Goal: Contribute content

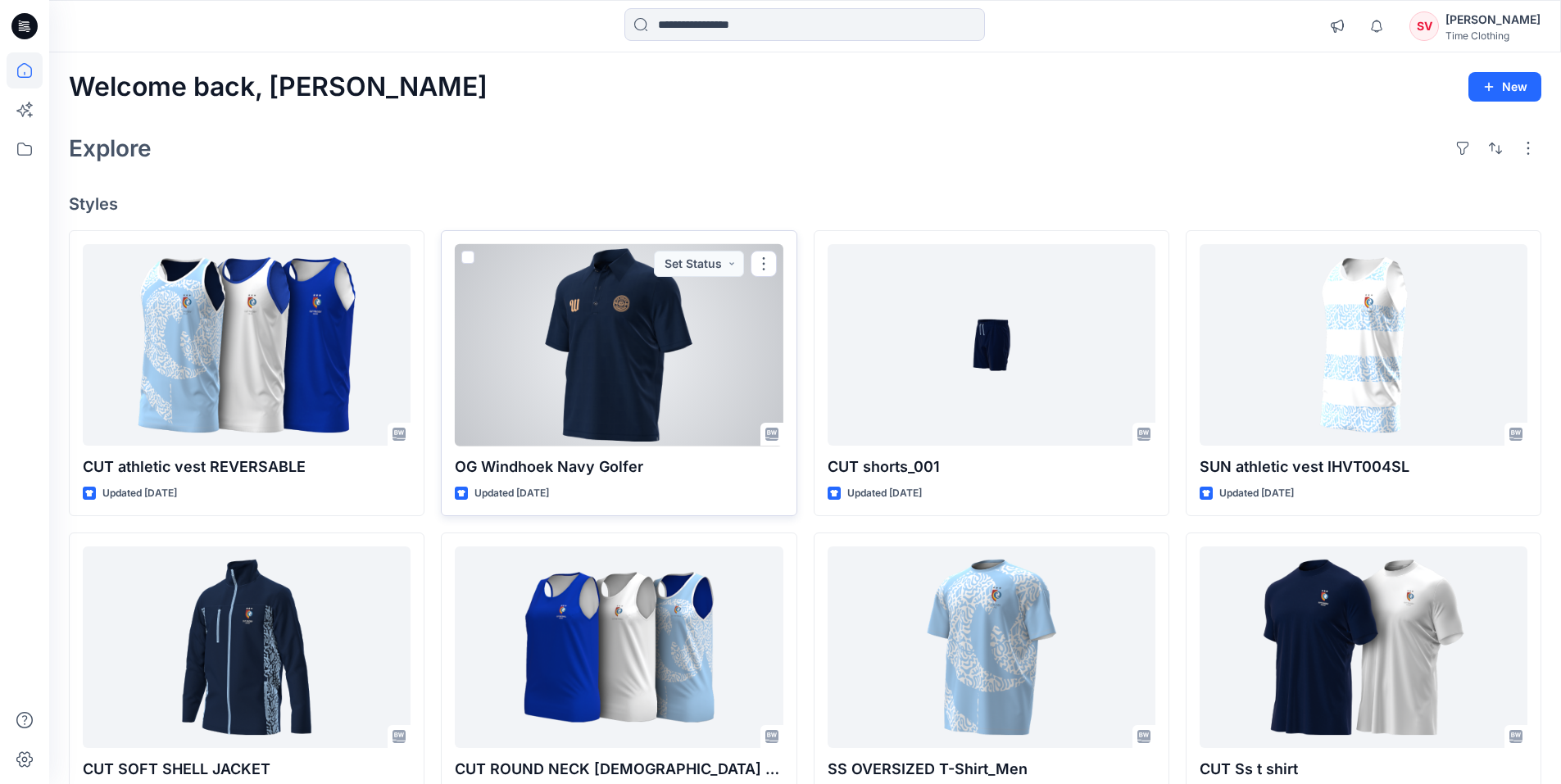
click at [640, 324] on div at bounding box center [618, 345] width 327 height 202
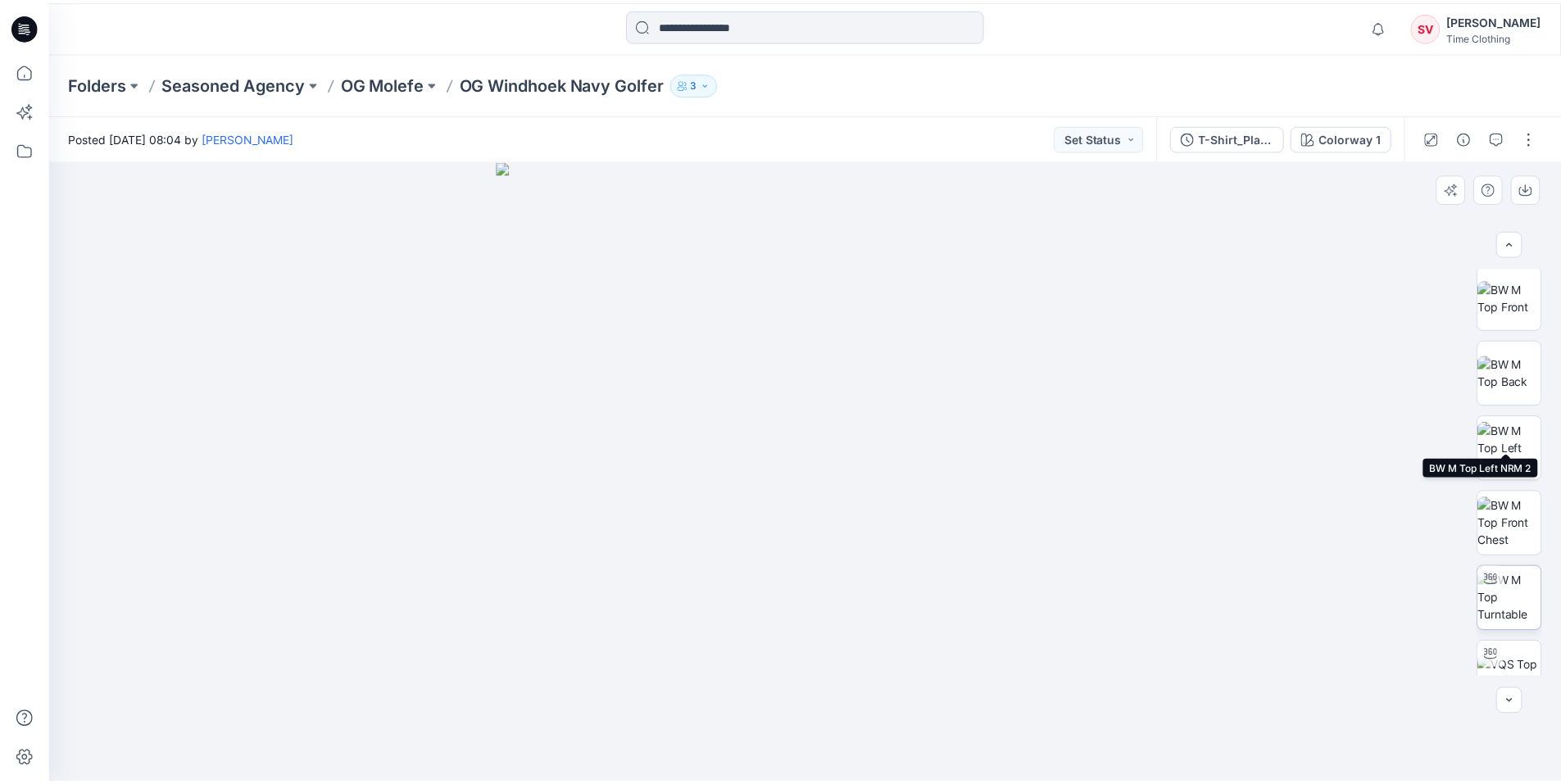
scroll to position [184, 0]
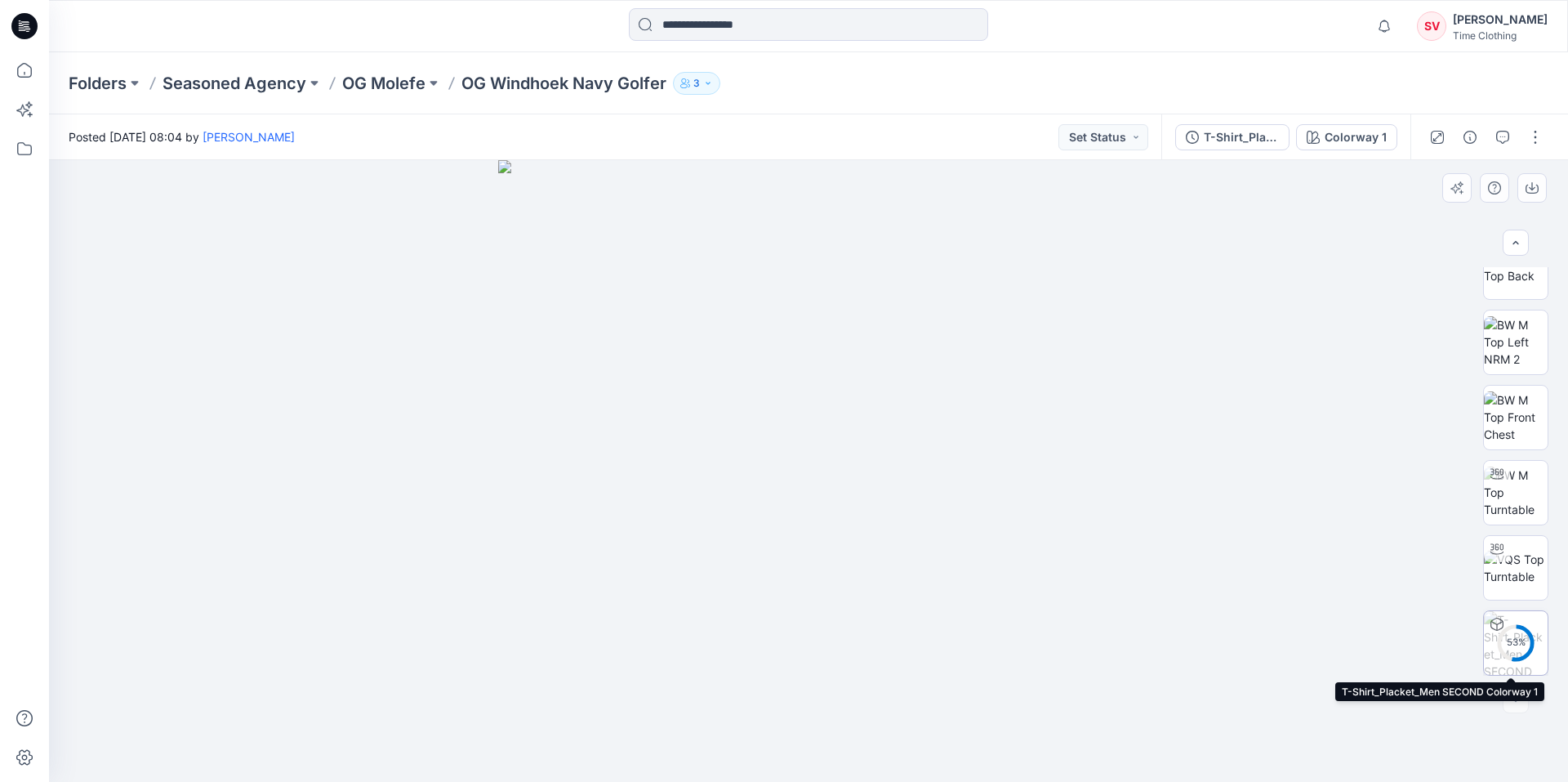
click at [1504, 642] on div "53 %" at bounding box center [1515, 642] width 39 height 14
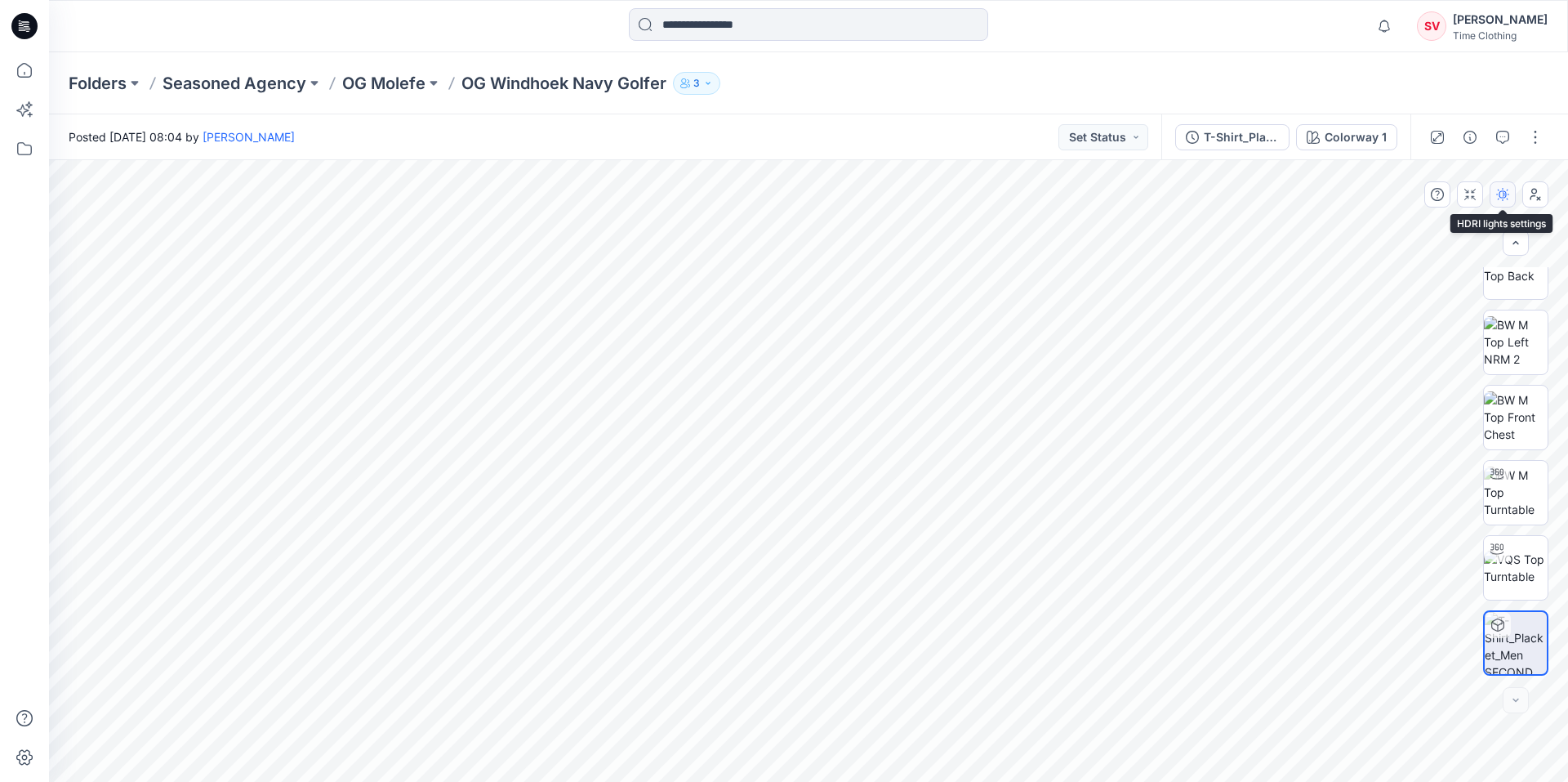
click at [1505, 196] on icon "button" at bounding box center [1502, 194] width 13 height 13
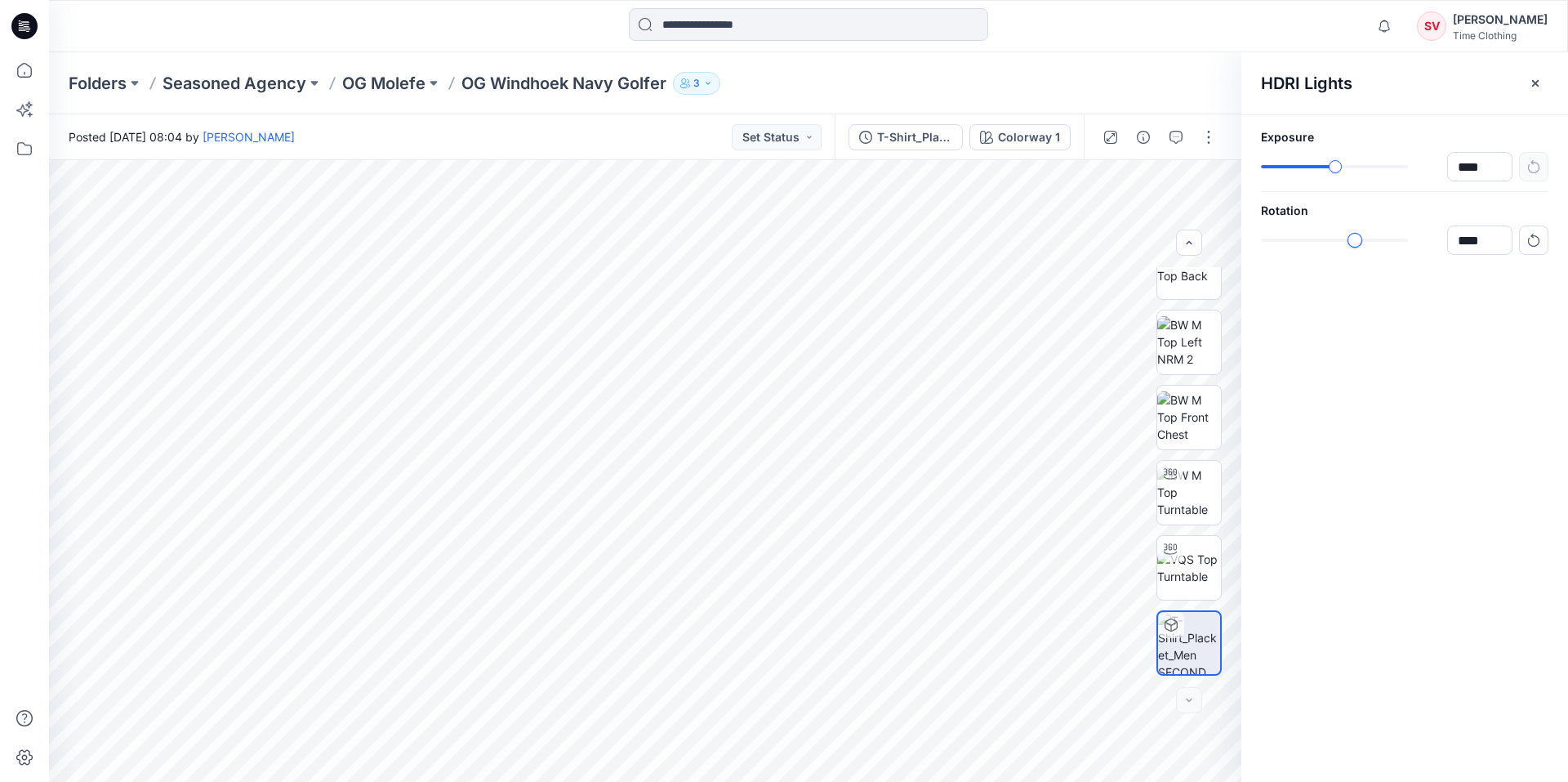
type input "****"
click at [1381, 242] on div "slider-ex-1" at bounding box center [1381, 240] width 15 height 15
type input "******"
click at [1366, 167] on div "slider-ex-1" at bounding box center [1365, 166] width 15 height 15
type input "****"
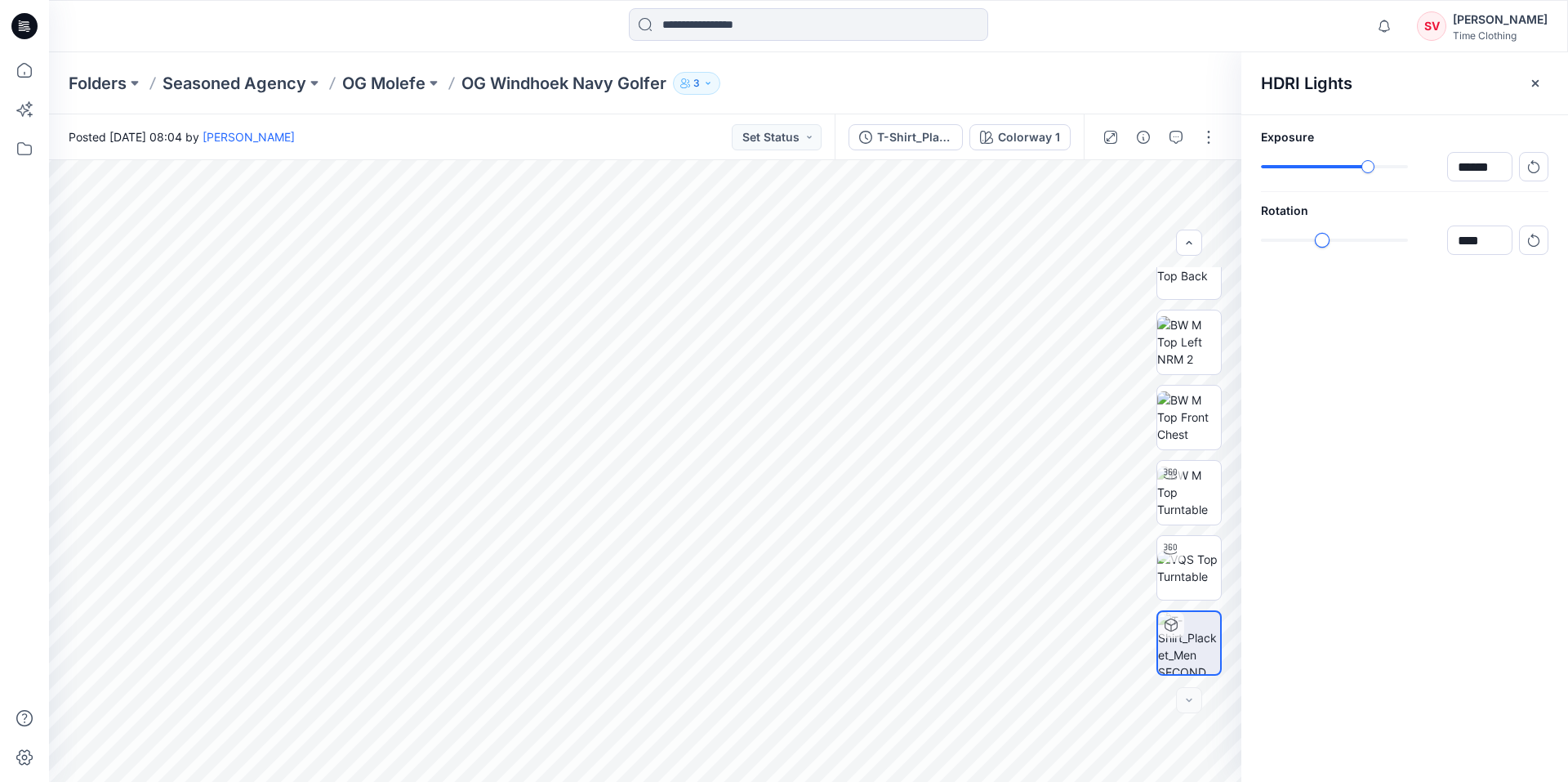
click at [1321, 241] on div "slider-ex-1" at bounding box center [1321, 240] width 15 height 15
click at [1471, 168] on div "****" at bounding box center [1404, 166] width 287 height 29
click at [1350, 171] on div "slider-ex-1" at bounding box center [1358, 166] width 15 height 15
type input "****"
click at [1567, 194] on div "Exposure **** Rotation ****" at bounding box center [1404, 191] width 326 height 153
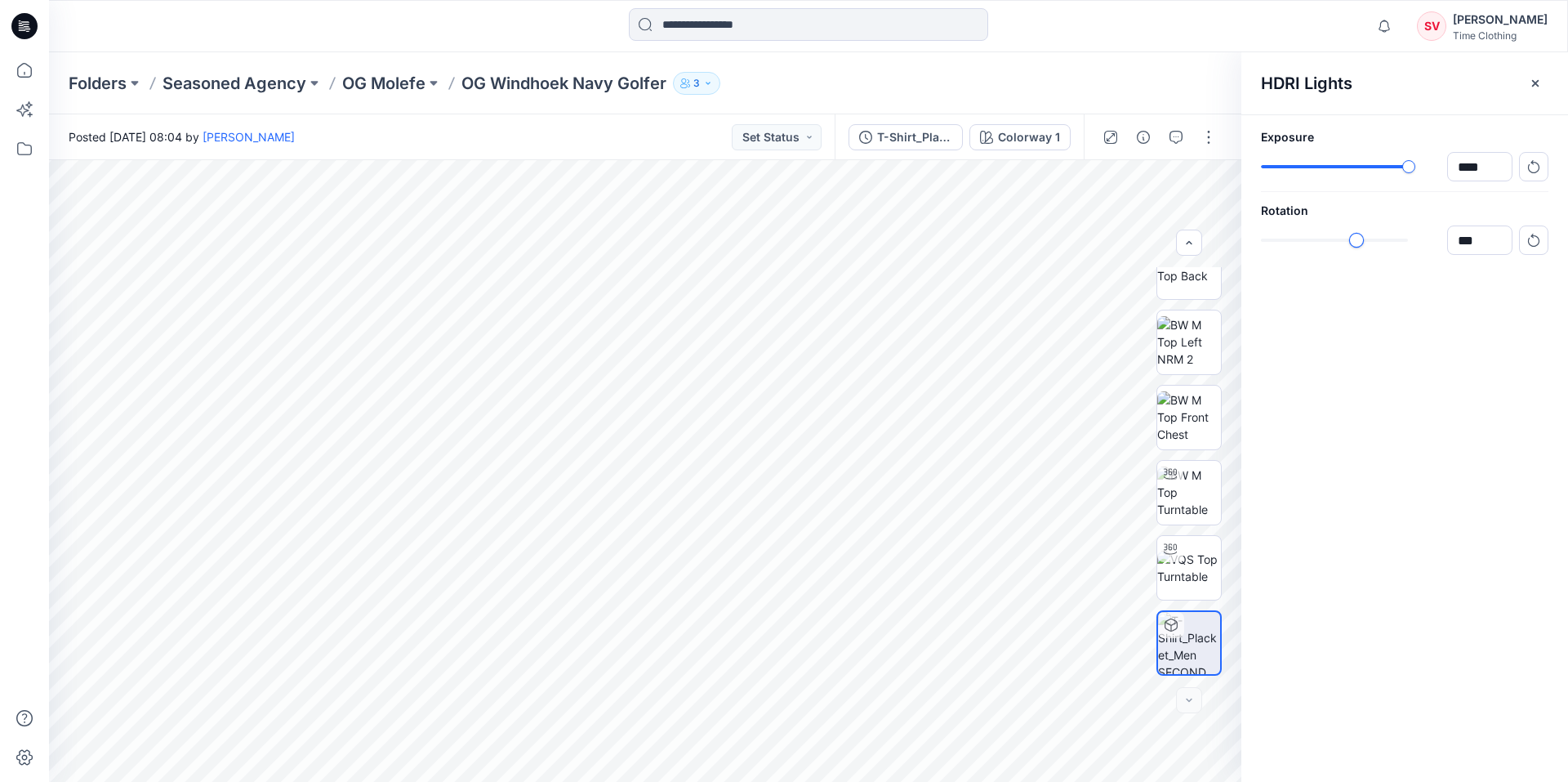
type input "***"
click at [1358, 246] on div "slider-ex-1" at bounding box center [1358, 240] width 15 height 15
click at [1536, 80] on icon "button" at bounding box center [1534, 83] width 13 height 13
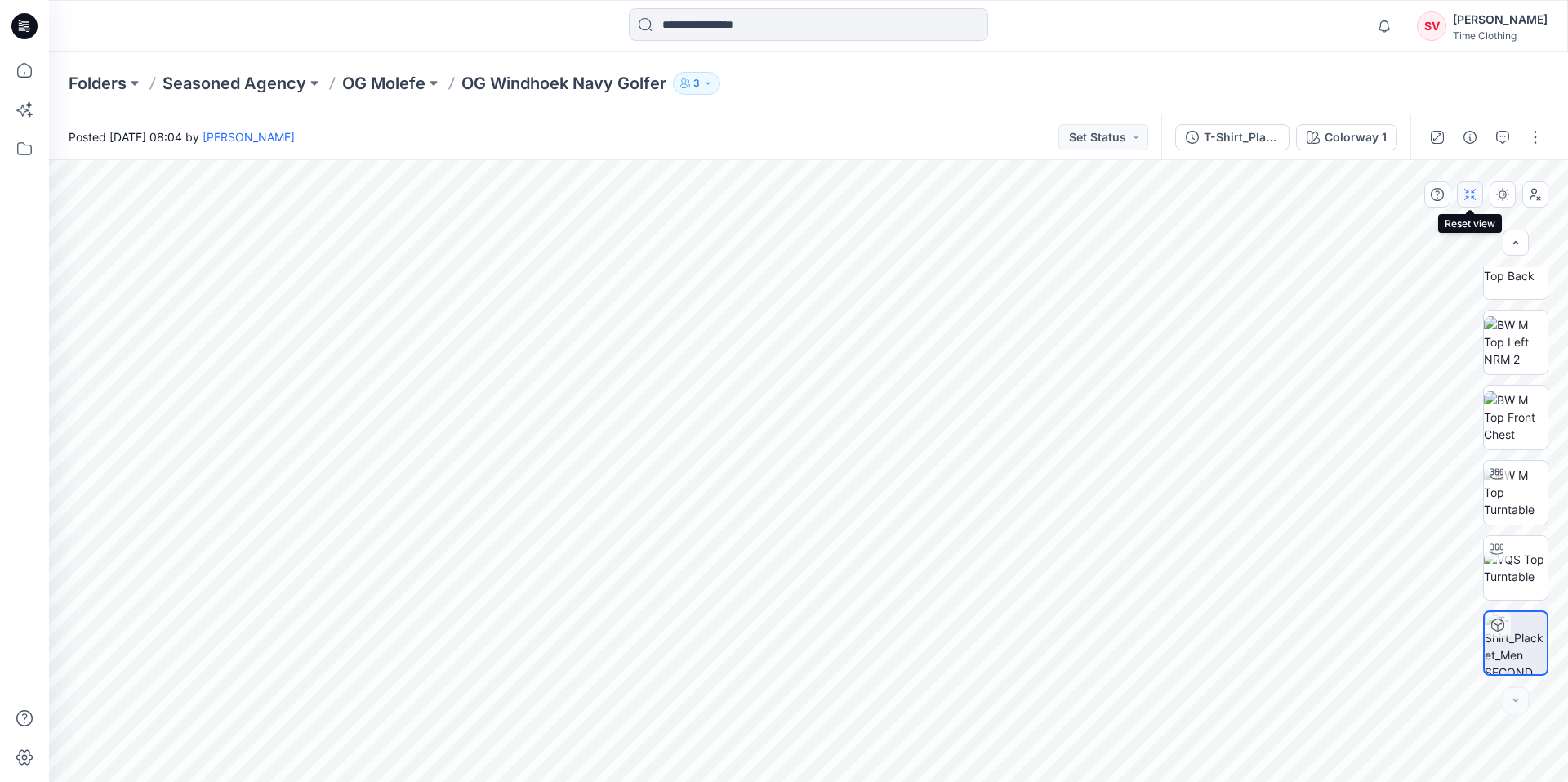
click at [1470, 196] on icon "button" at bounding box center [1469, 194] width 13 height 13
click at [1527, 191] on button "button" at bounding box center [1535, 195] width 27 height 27
click at [1472, 191] on icon "button" at bounding box center [1469, 194] width 13 height 13
click at [1495, 336] on img at bounding box center [1515, 341] width 64 height 51
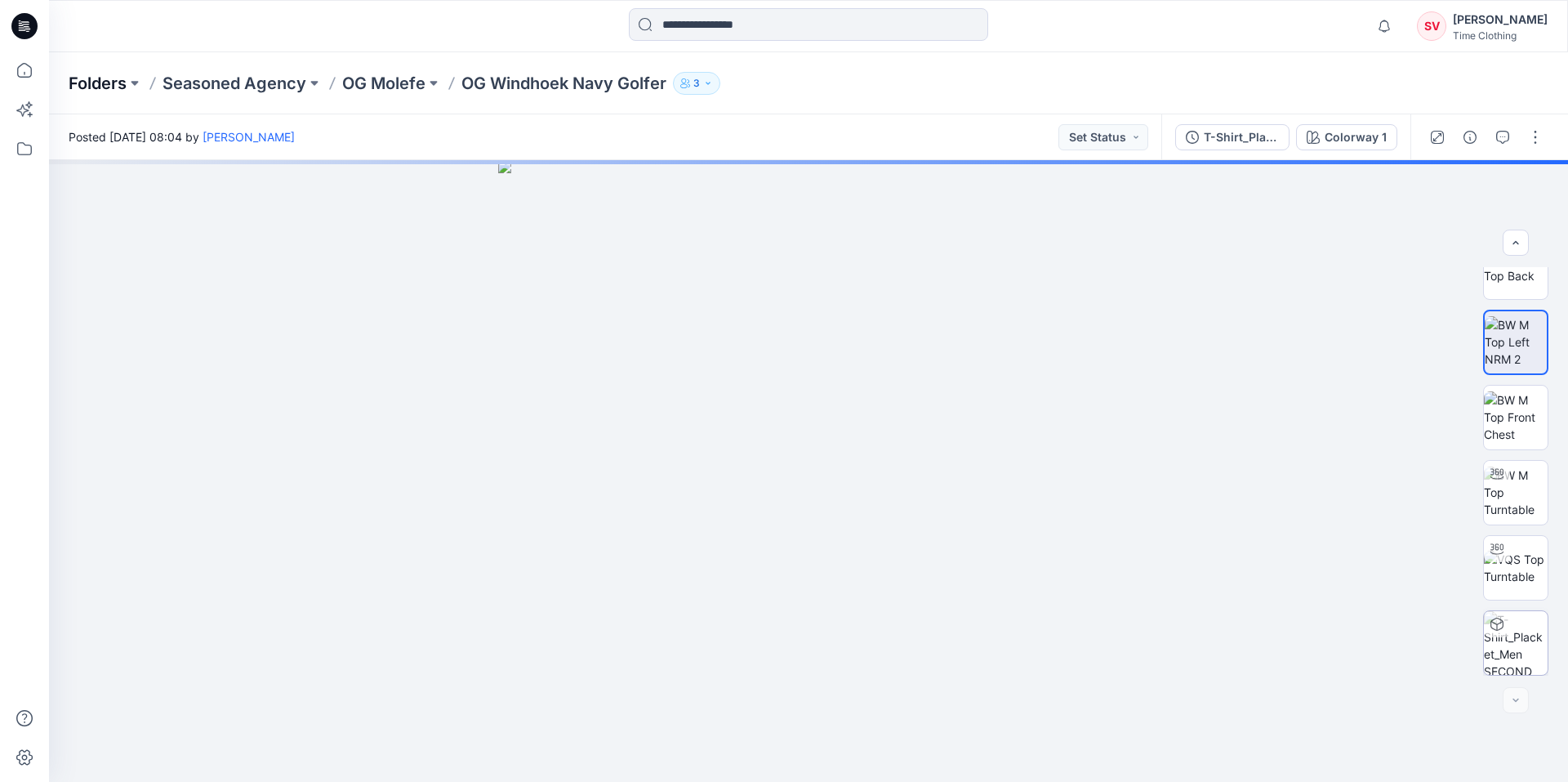
click at [100, 94] on p "Folders" at bounding box center [98, 83] width 58 height 23
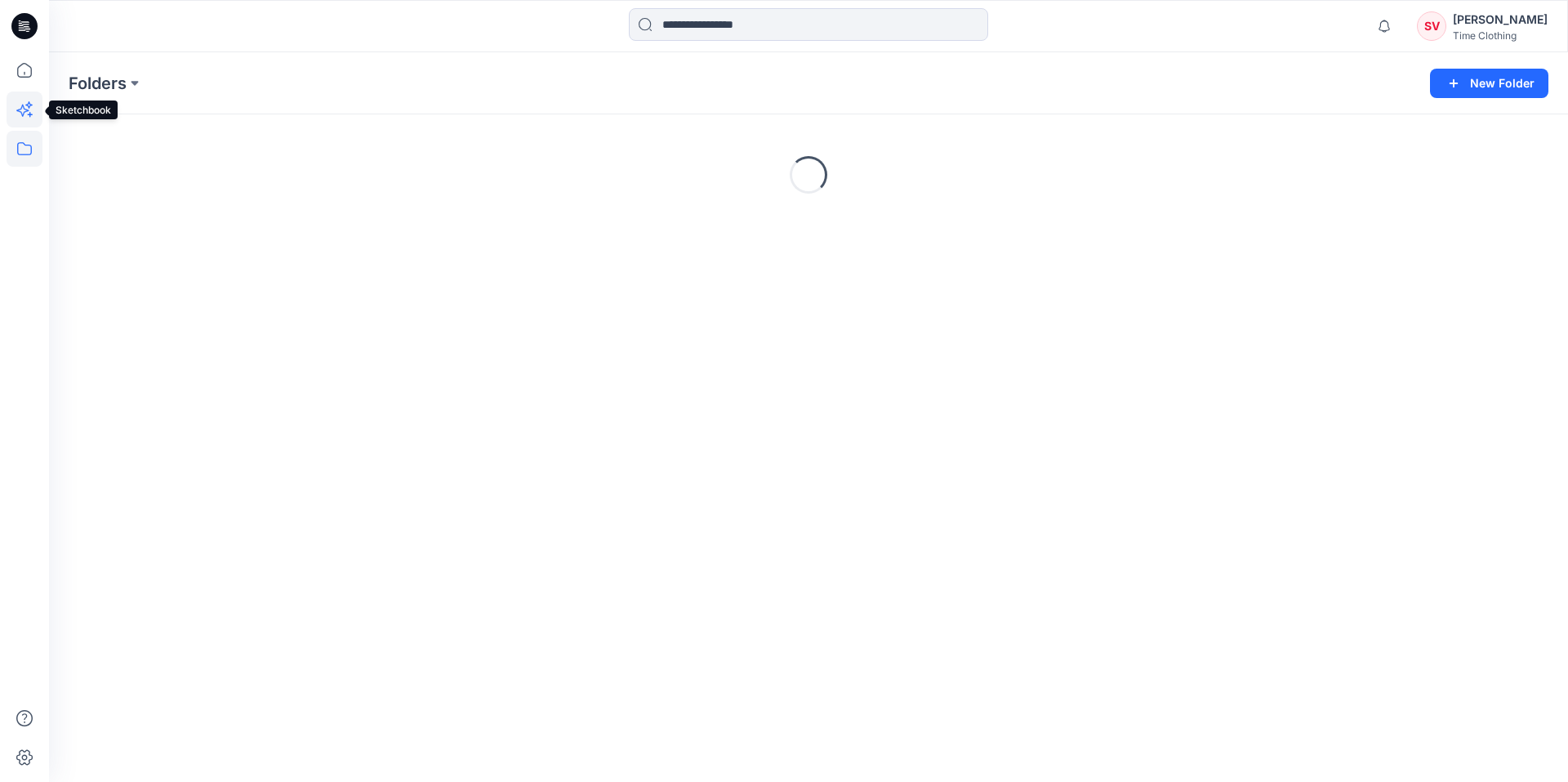
click at [27, 104] on icon at bounding box center [24, 109] width 36 height 36
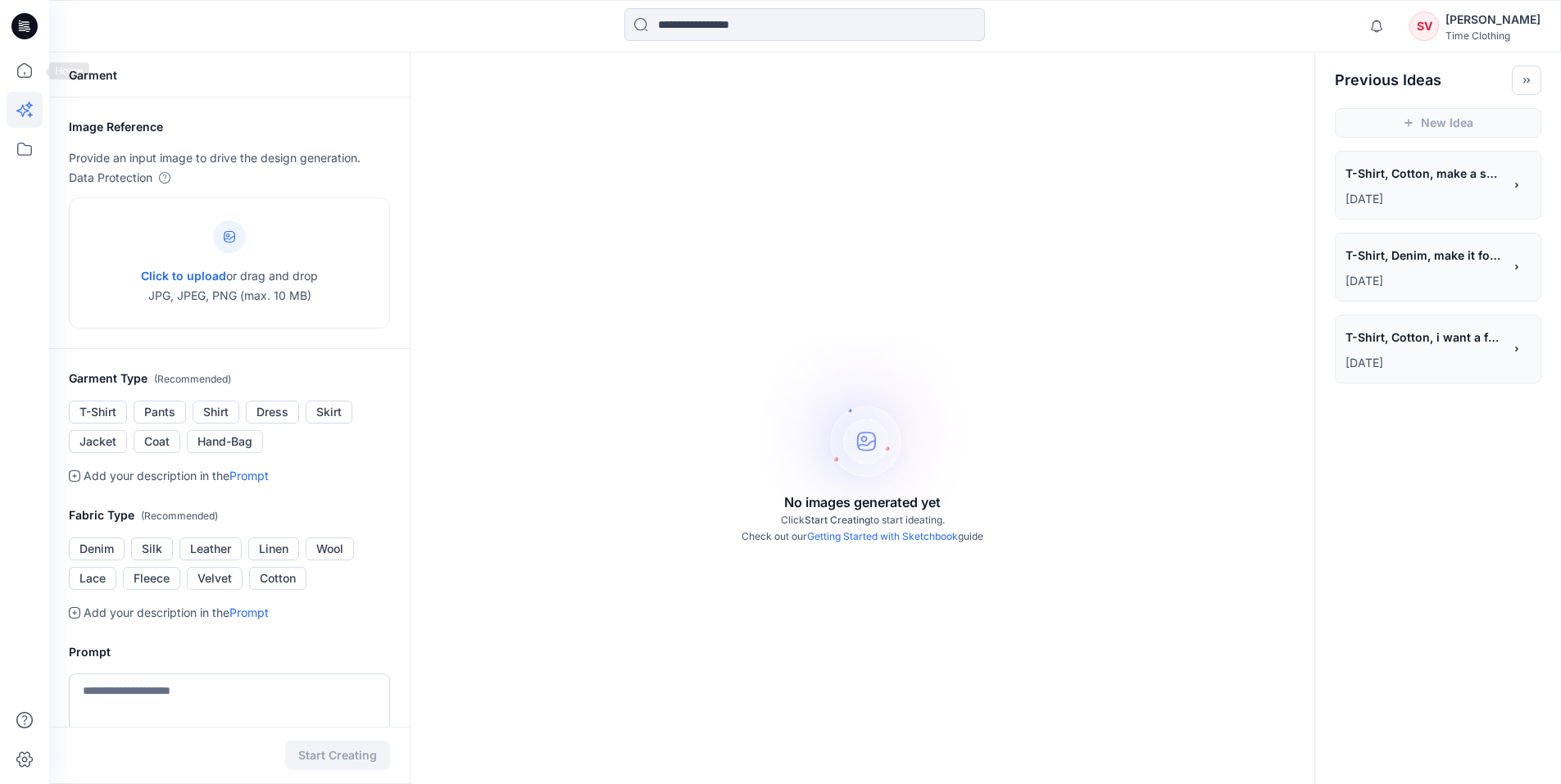
click at [19, 29] on icon at bounding box center [25, 27] width 27 height 27
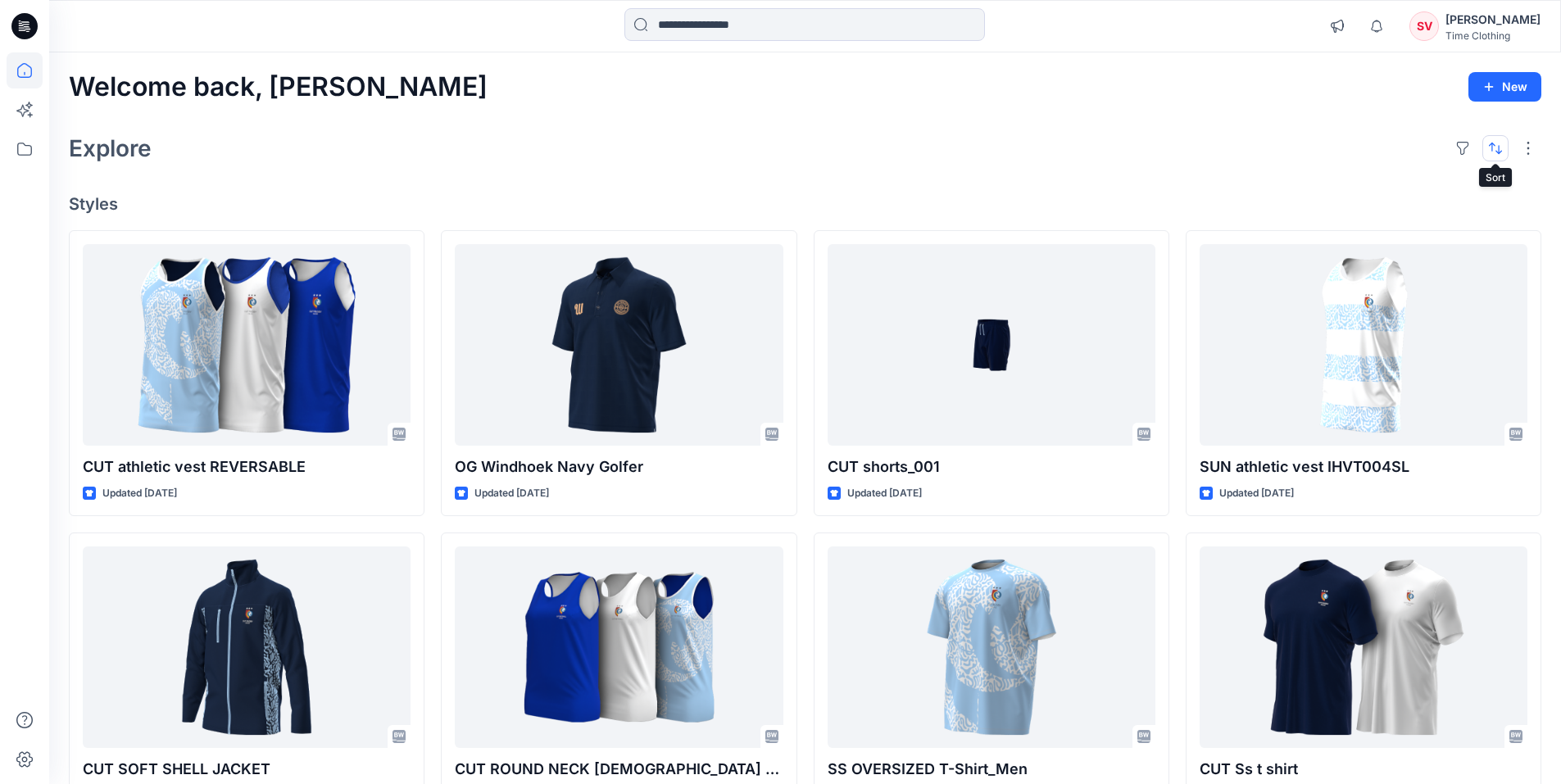
click at [1502, 150] on button "button" at bounding box center [1495, 148] width 27 height 27
click at [1167, 157] on div "Explore Last update A to Z" at bounding box center [805, 148] width 1472 height 39
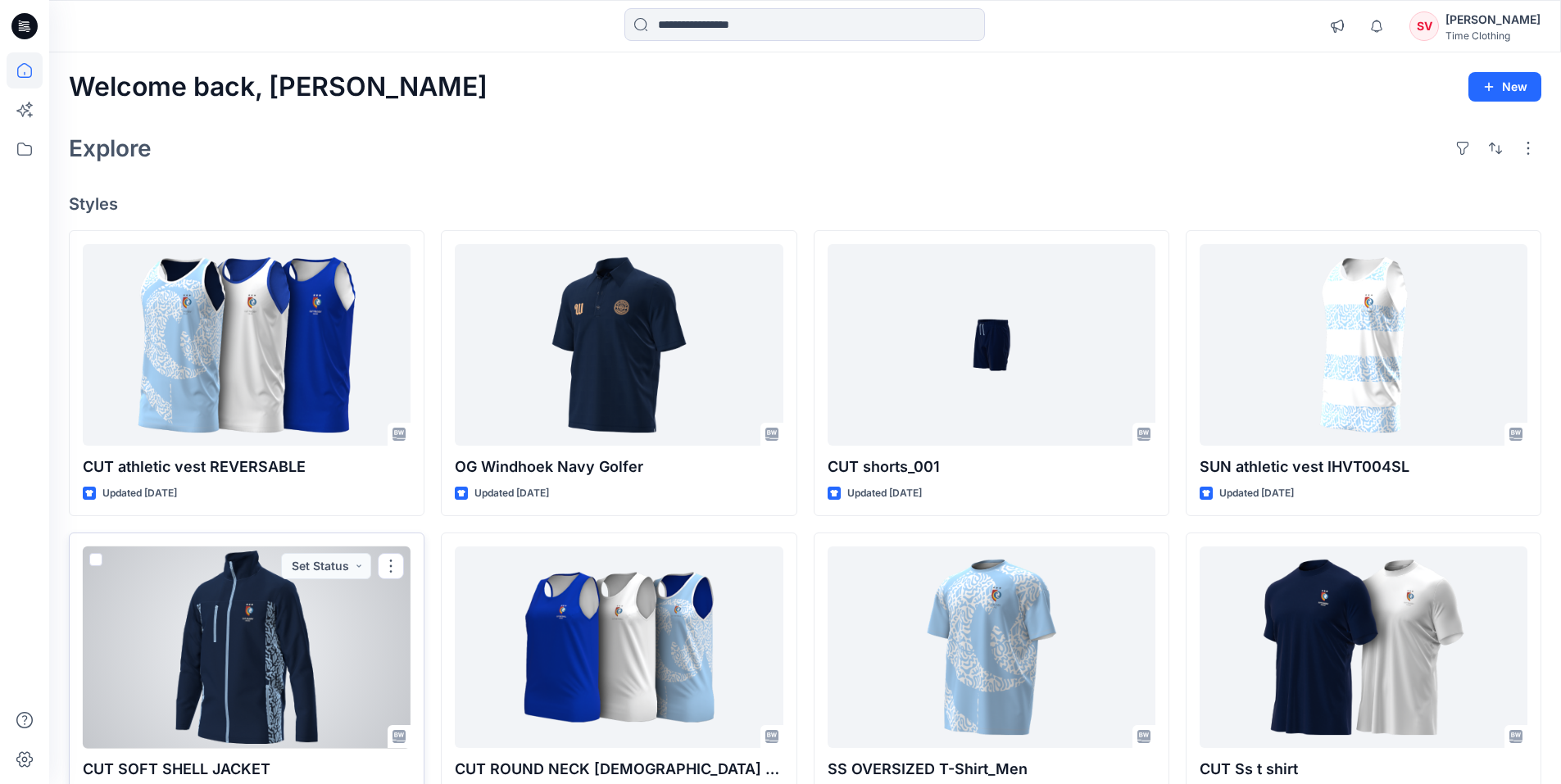
click at [303, 678] on div at bounding box center [246, 647] width 327 height 202
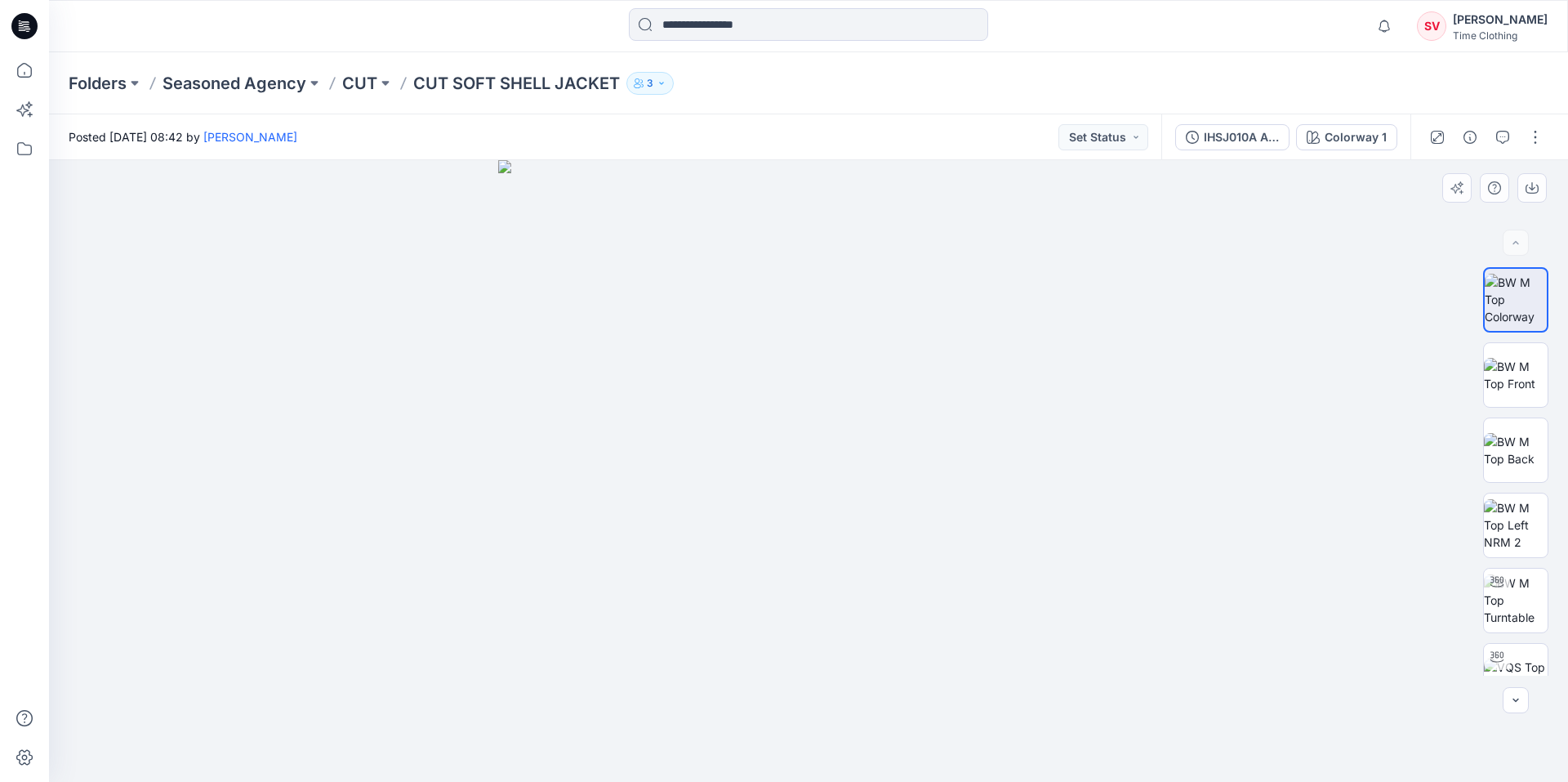
drag, startPoint x: 954, startPoint y: 494, endPoint x: 455, endPoint y: 448, distance: 501.1
click at [368, 445] on div at bounding box center [807, 471] width 1518 height 622
click at [1464, 191] on button "button" at bounding box center [1456, 188] width 29 height 29
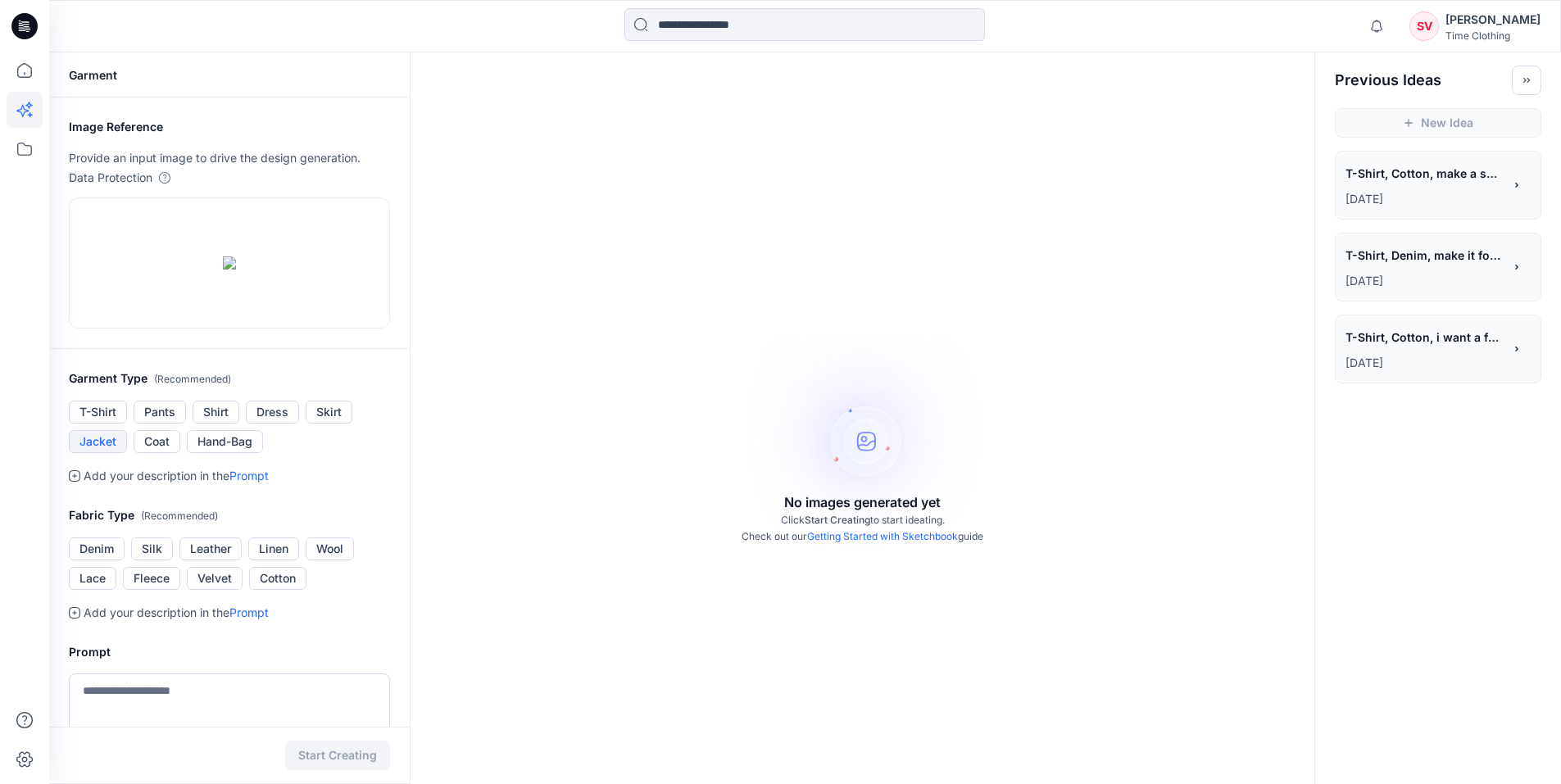
click at [111, 453] on button "Jacket" at bounding box center [99, 442] width 59 height 23
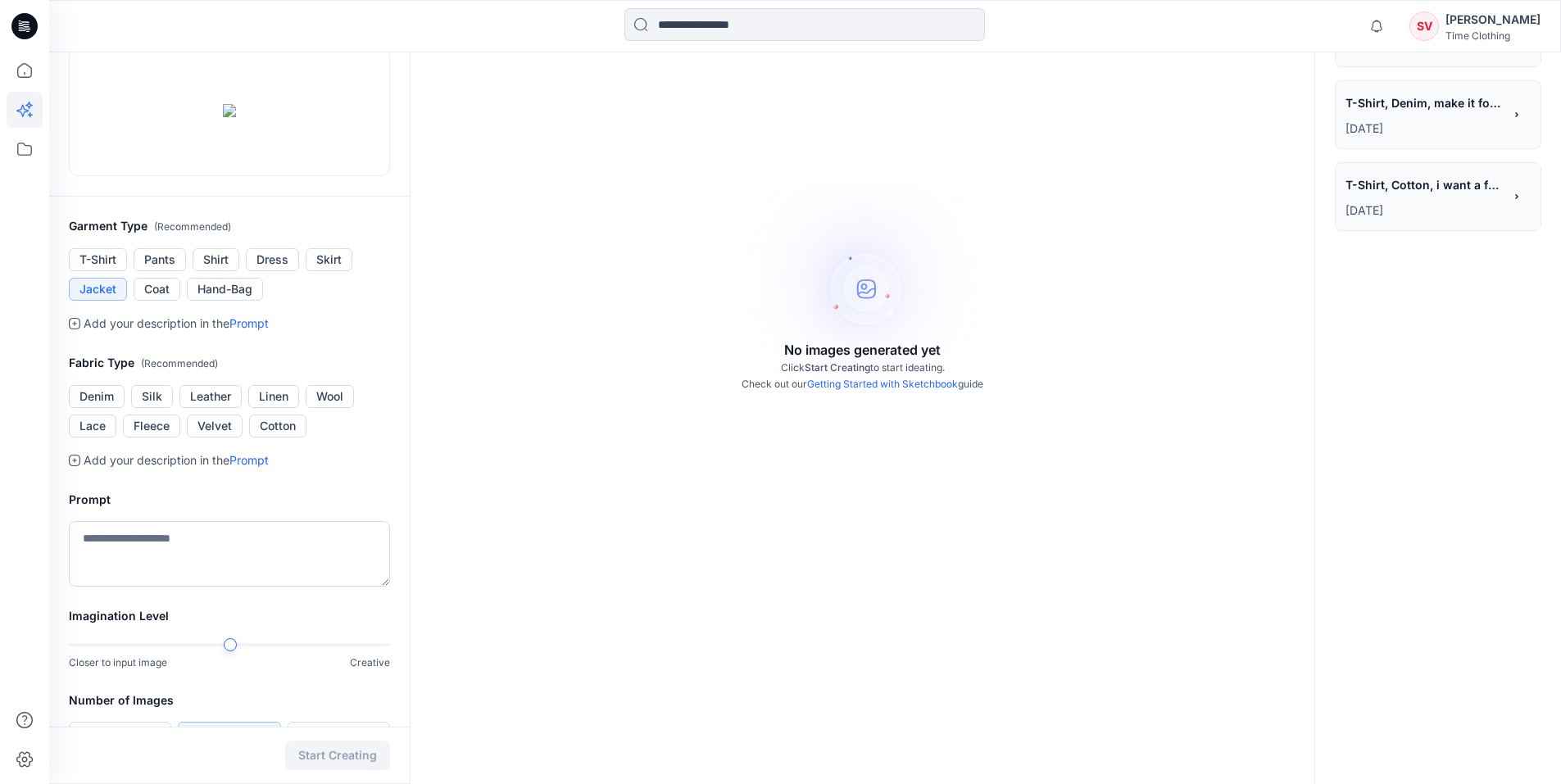
scroll to position [191, 0]
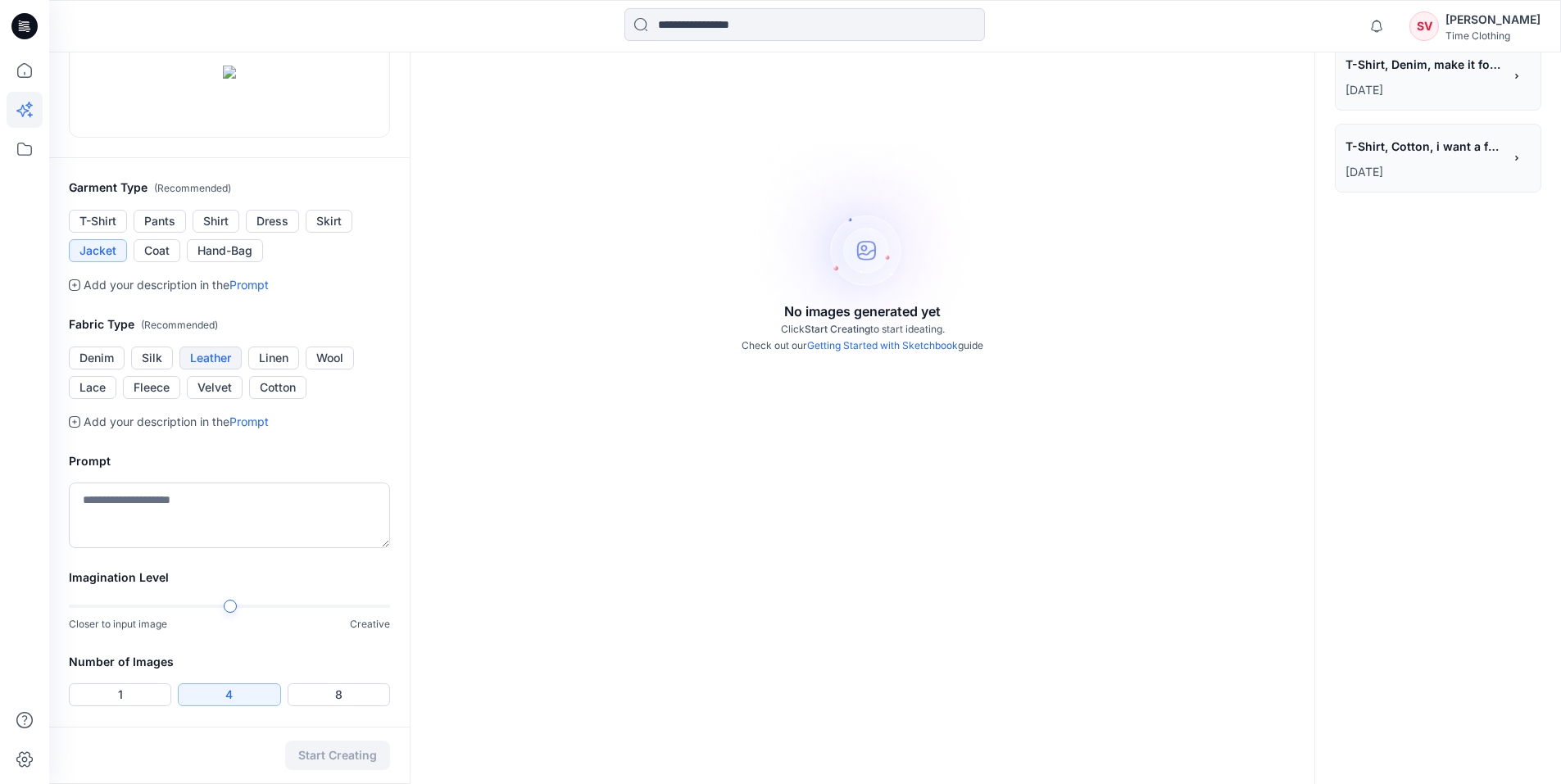
click at [209, 369] on button "Leather" at bounding box center [210, 358] width 62 height 23
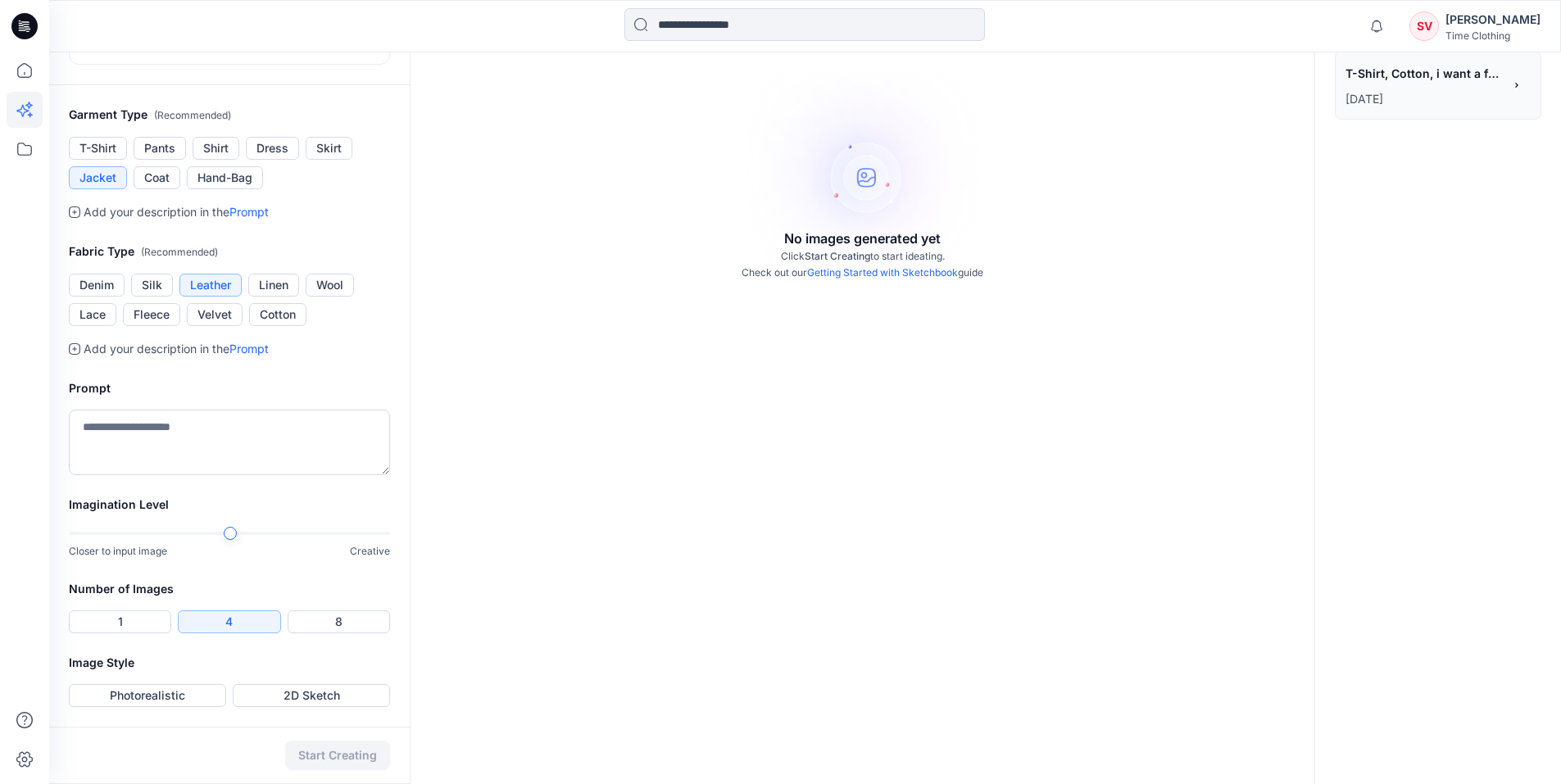
scroll to position [410, 0]
click at [198, 474] on textarea at bounding box center [230, 443] width 321 height 66
type textarea "*"
click at [262, 579] on div "Imagination Level Closer to input image Creative" at bounding box center [229, 537] width 360 height 84
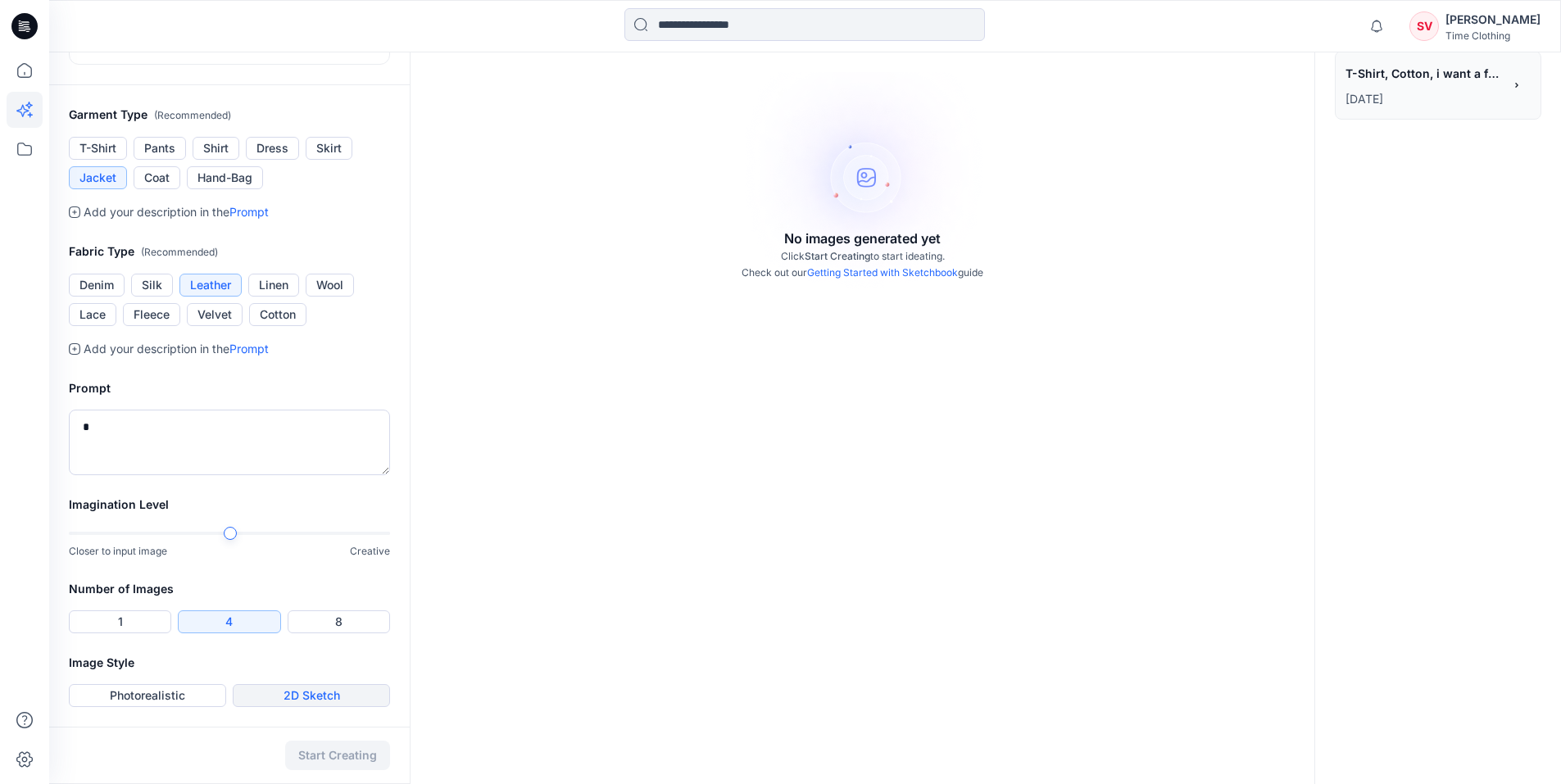
click at [276, 693] on button "2D Sketch" at bounding box center [311, 695] width 157 height 23
click at [347, 757] on button "Start Creating" at bounding box center [337, 755] width 105 height 29
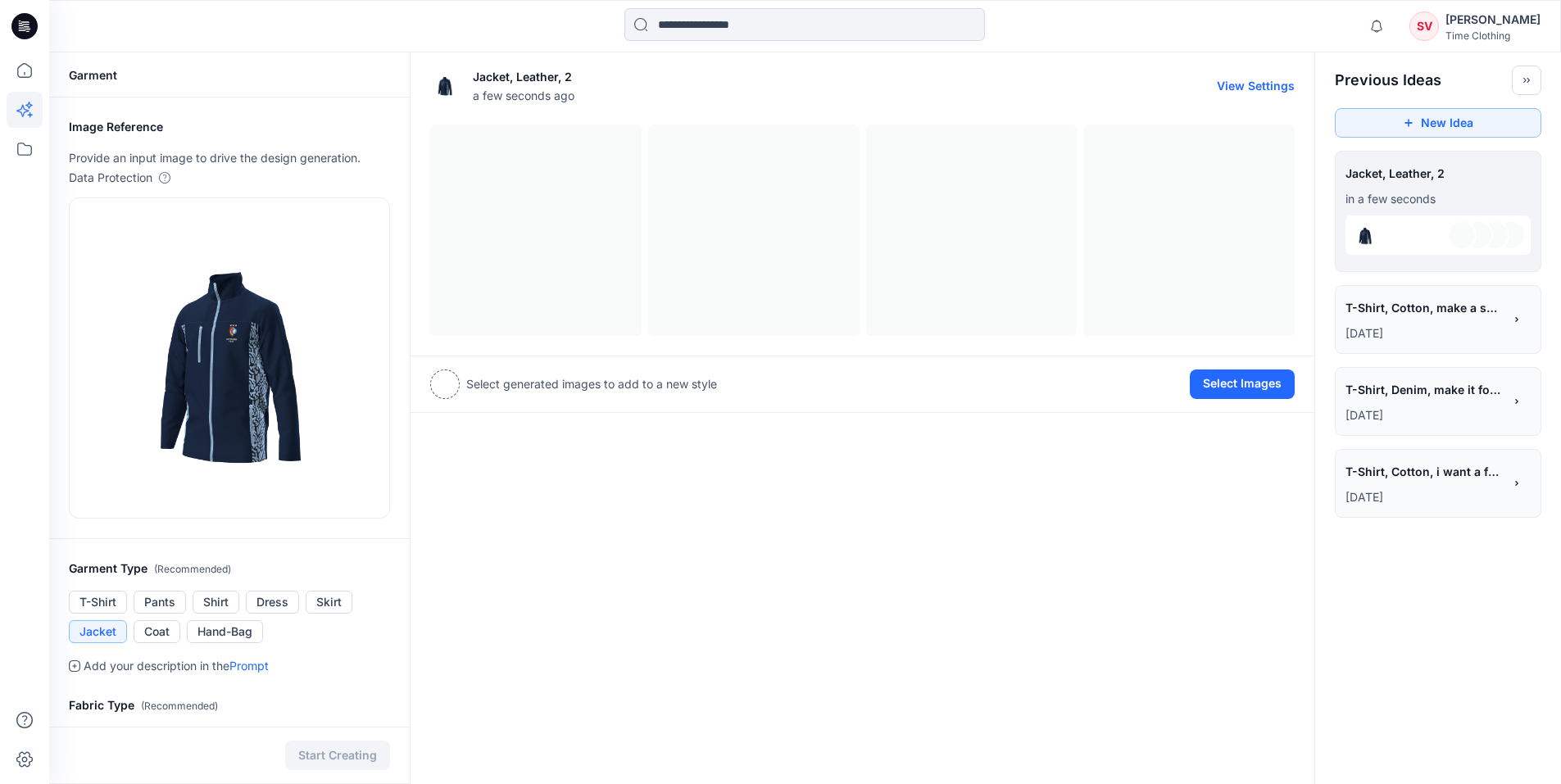
click at [543, 235] on div at bounding box center [863, 230] width 864 height 211
click at [1369, 27] on icon "button" at bounding box center [1376, 26] width 31 height 33
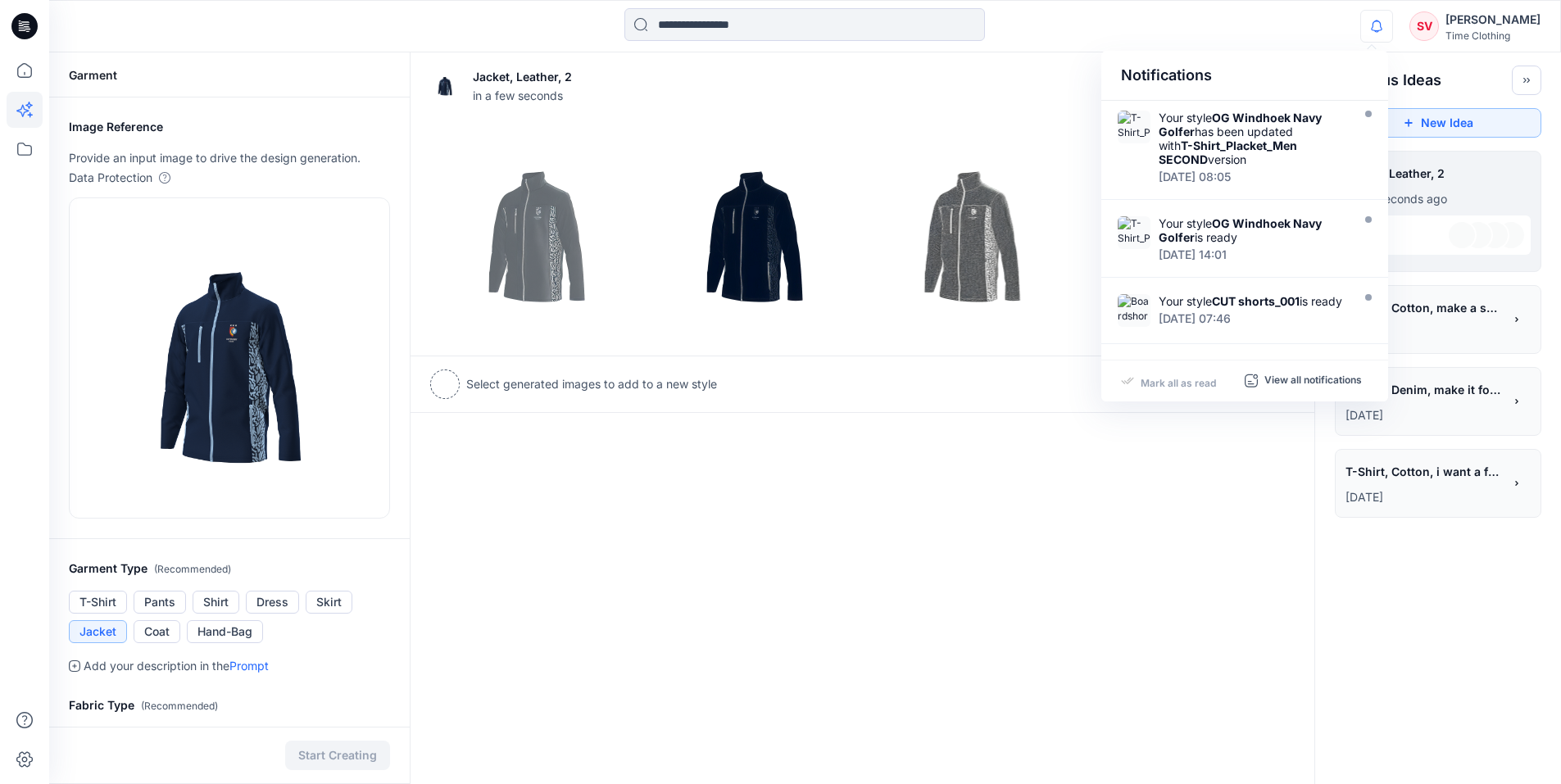
click at [753, 553] on div "Jacket, Leather, 2 in a few seconds Add Variation View Settings Select generate…" at bounding box center [863, 645] width 905 height 1185
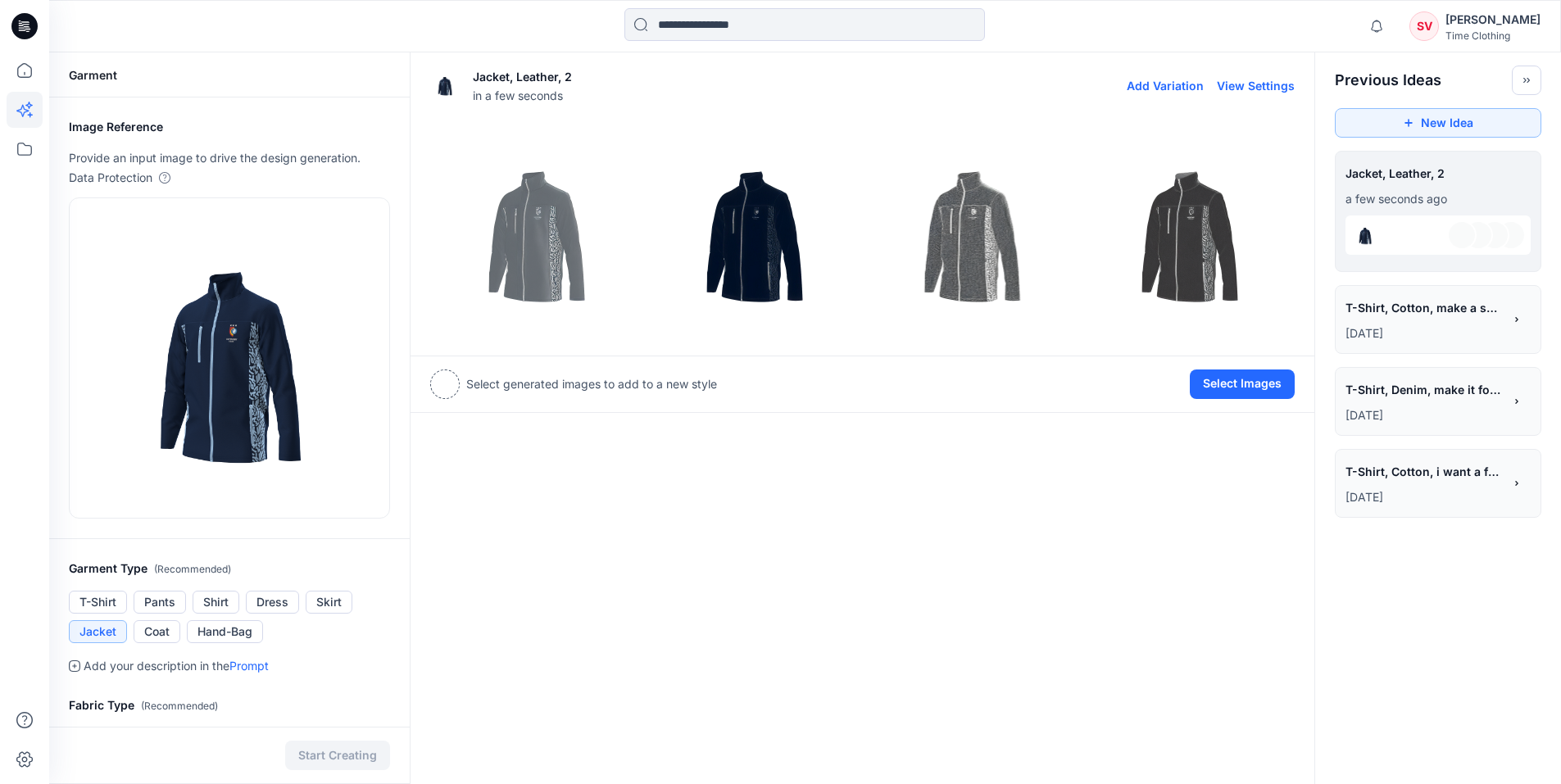
click at [582, 248] on img at bounding box center [536, 230] width 209 height 209
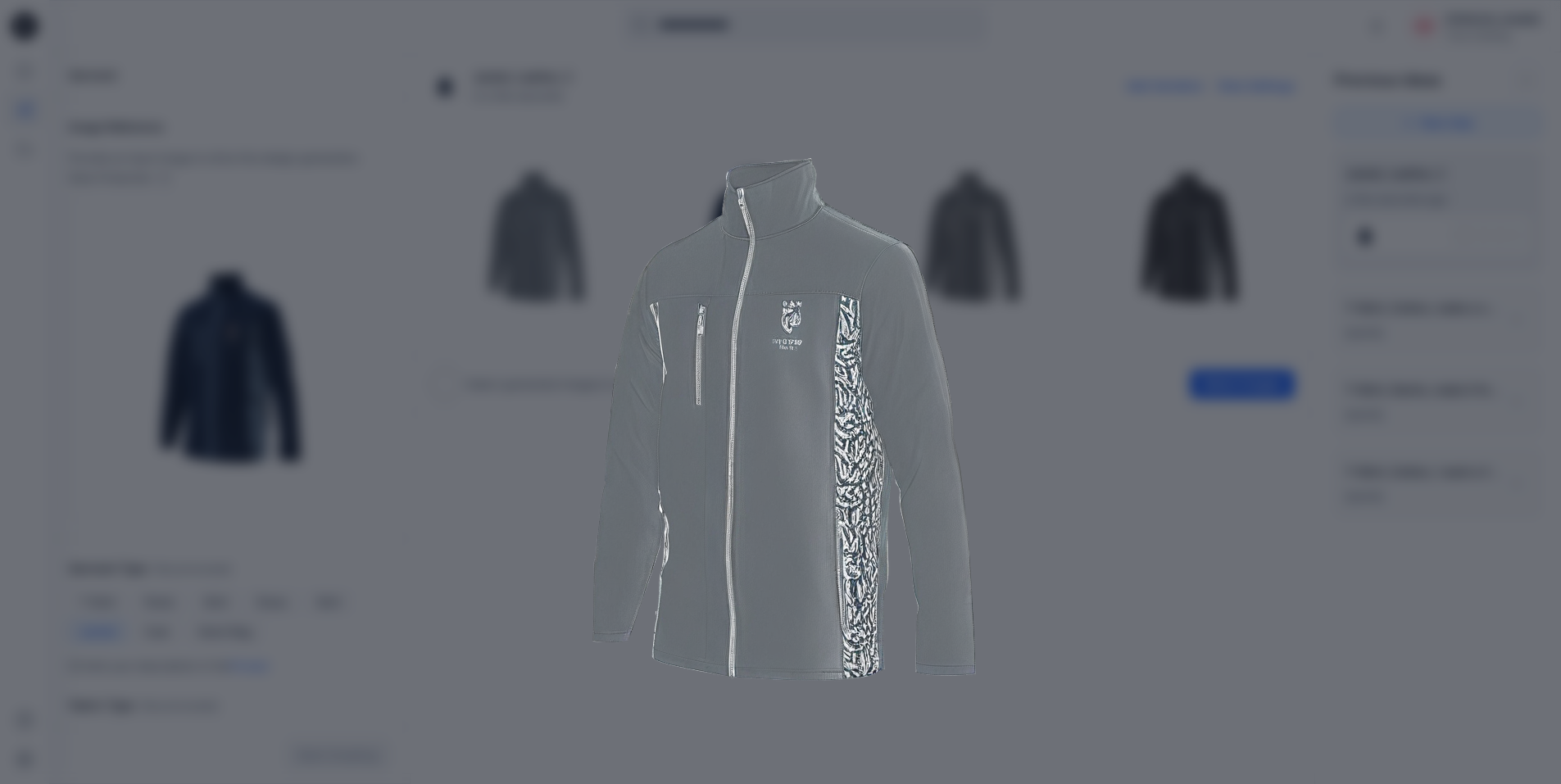
scroll to position [137, 0]
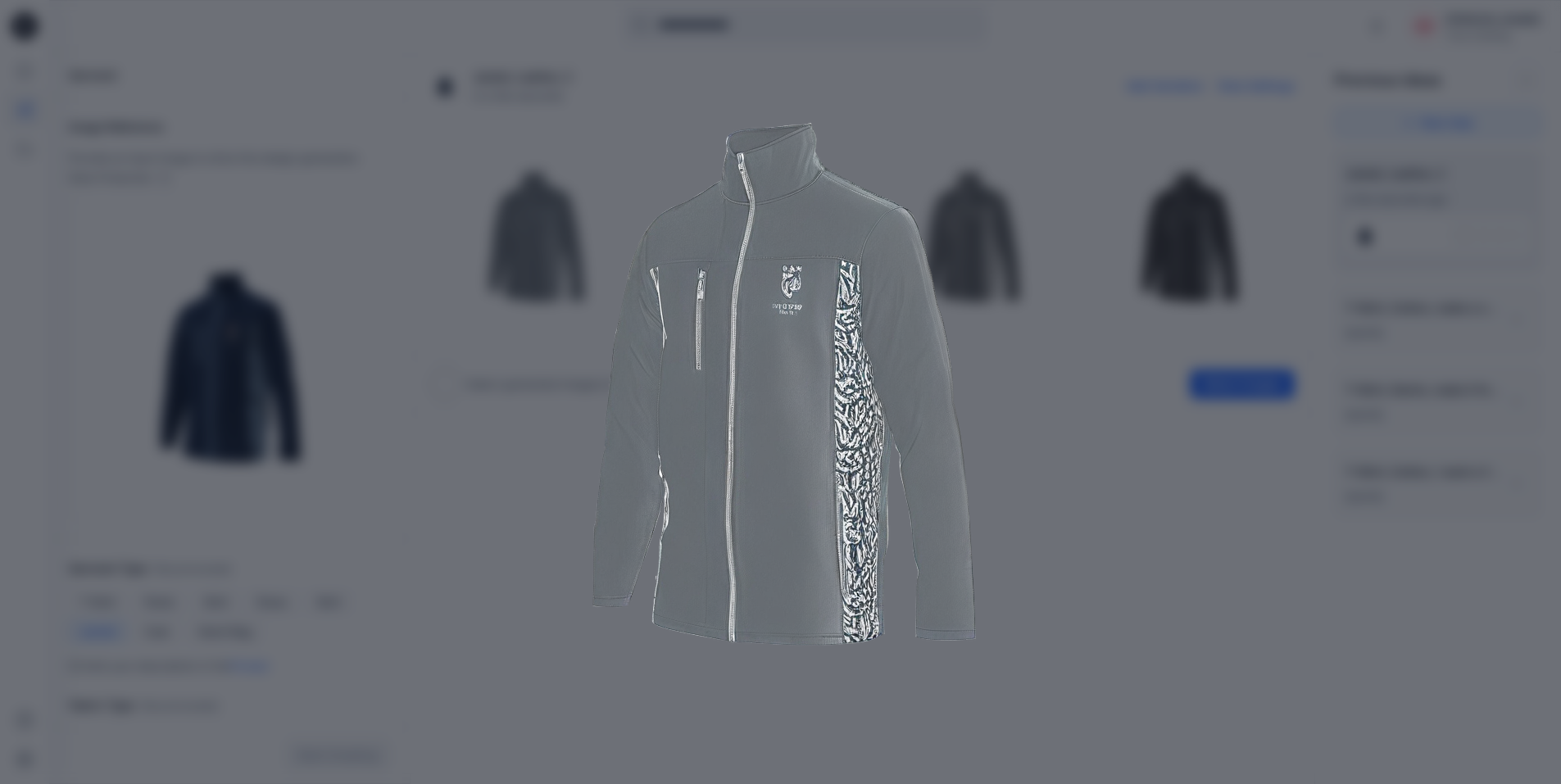
click at [1091, 364] on img at bounding box center [780, 357] width 839 height 838
click at [779, 371] on img at bounding box center [780, 357] width 839 height 838
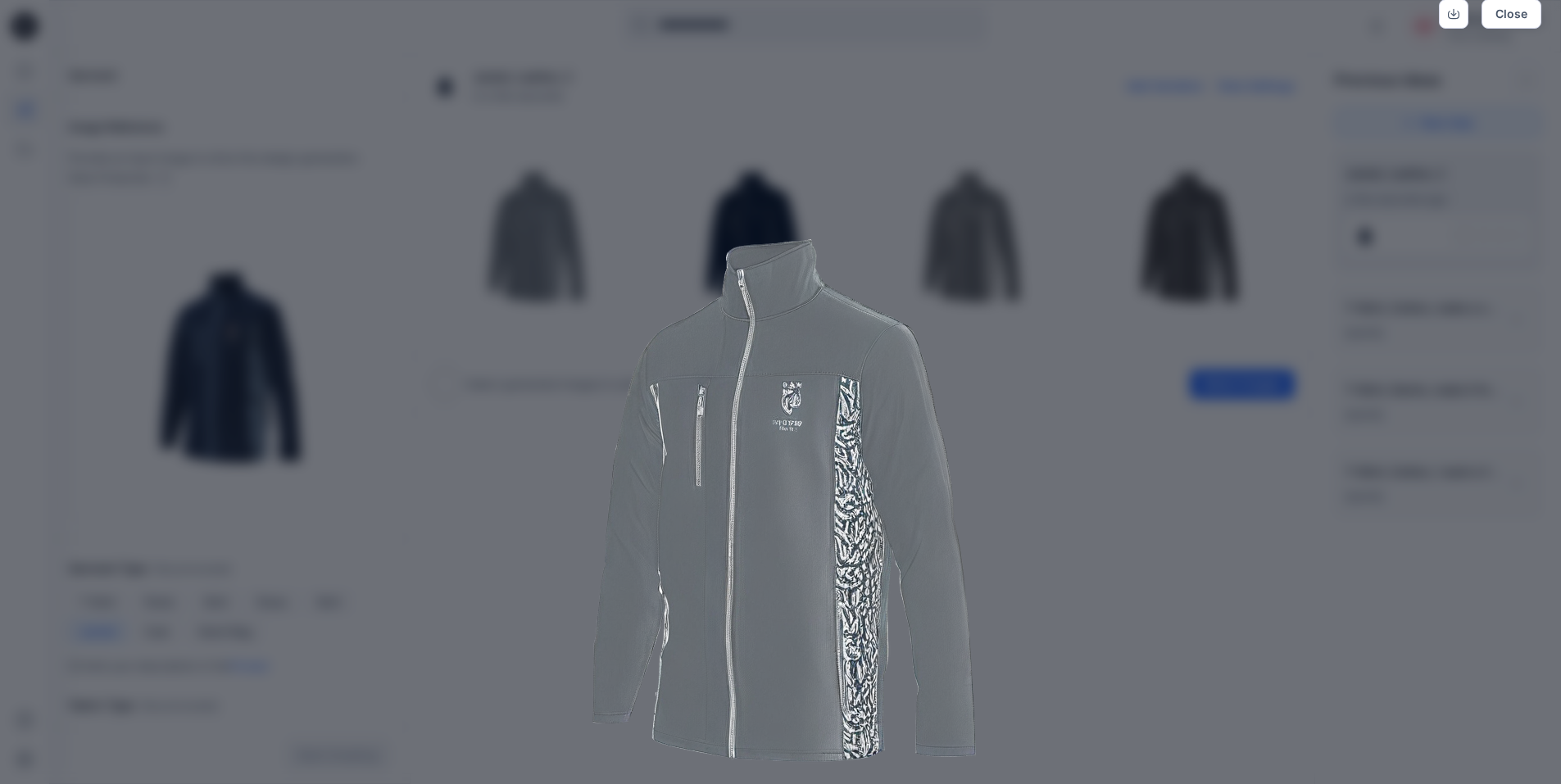
scroll to position [0, 0]
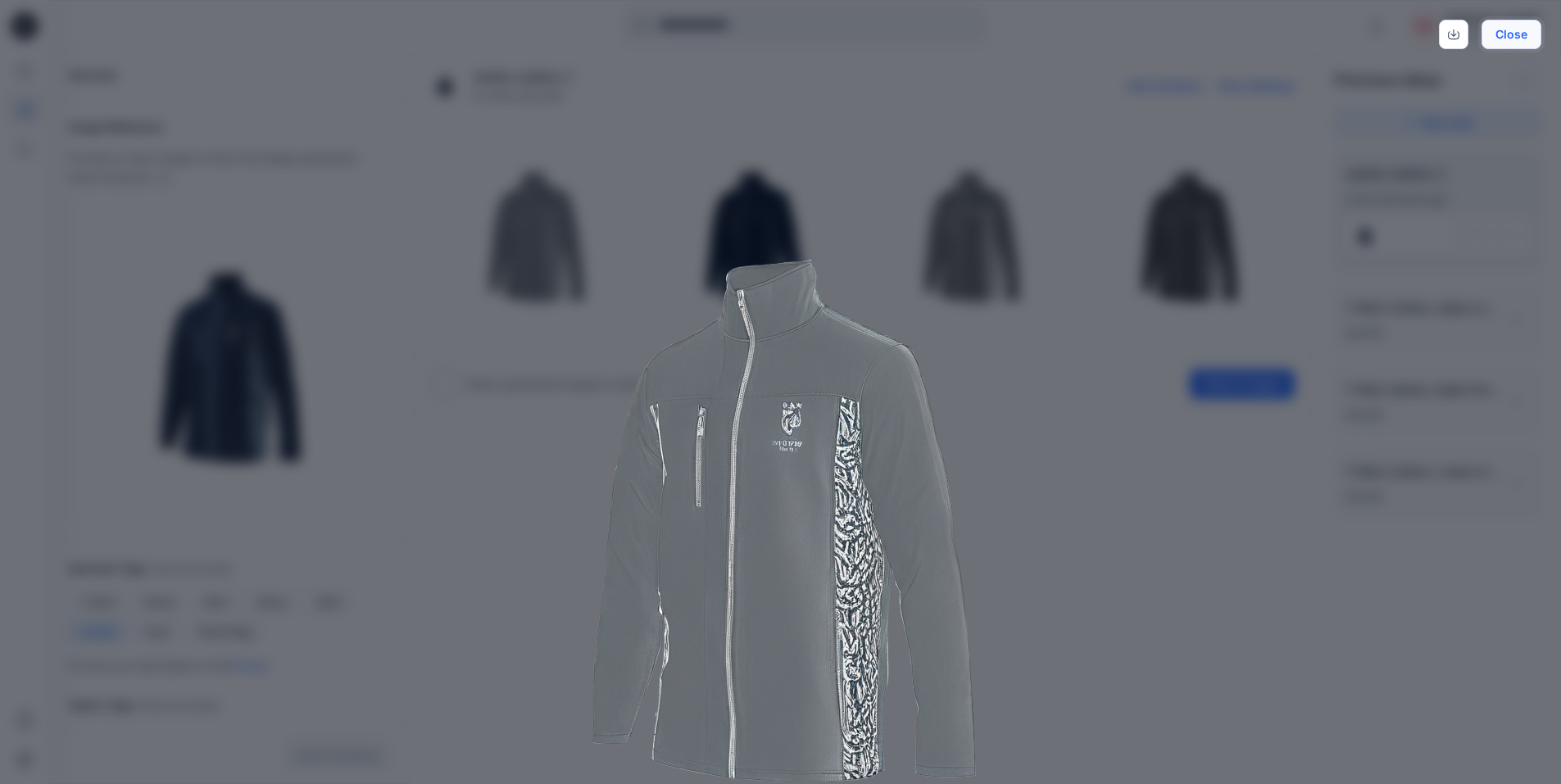
click at [1522, 35] on button "Close" at bounding box center [1510, 34] width 59 height 29
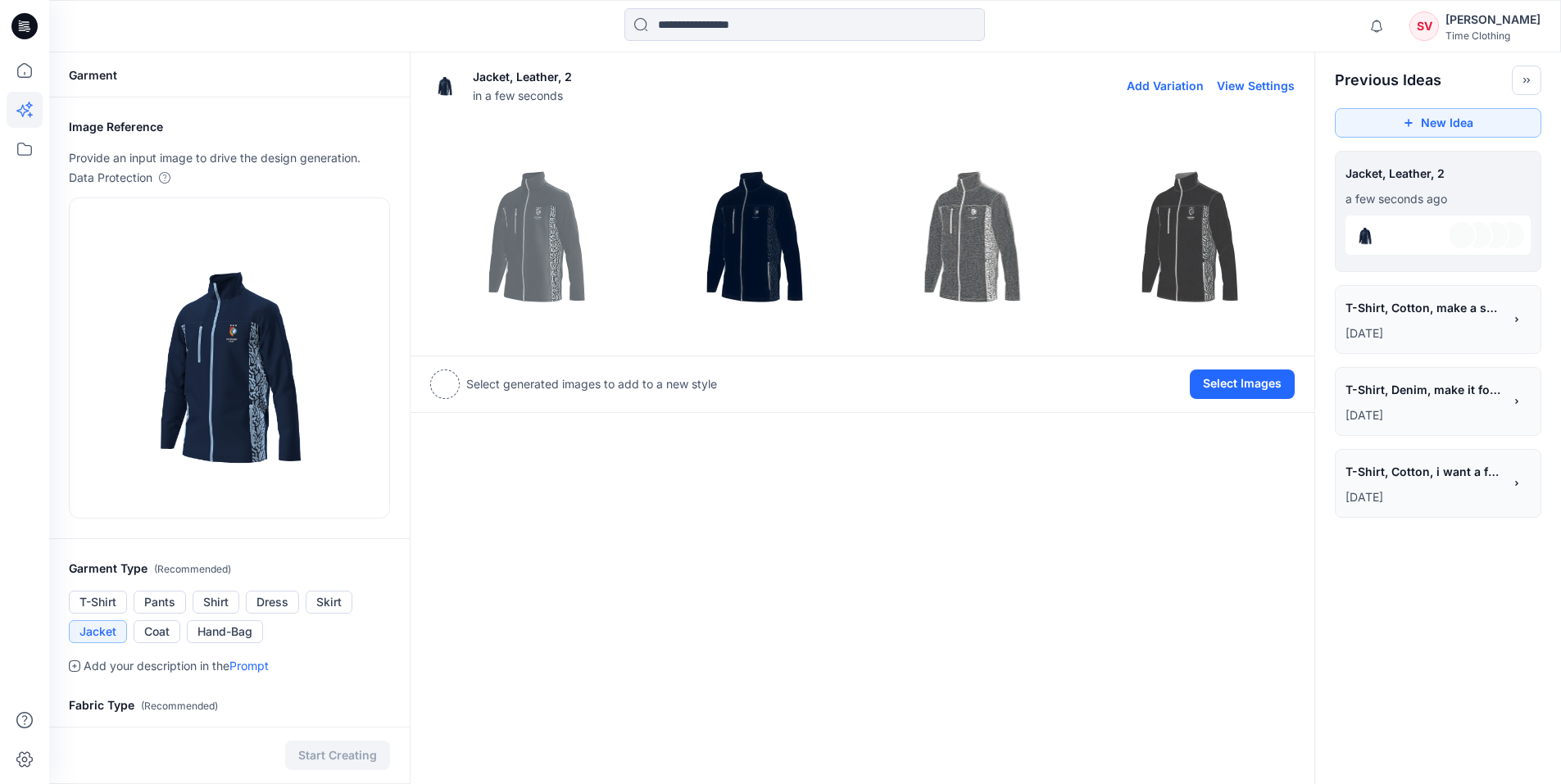
click at [770, 229] on img at bounding box center [753, 230] width 209 height 209
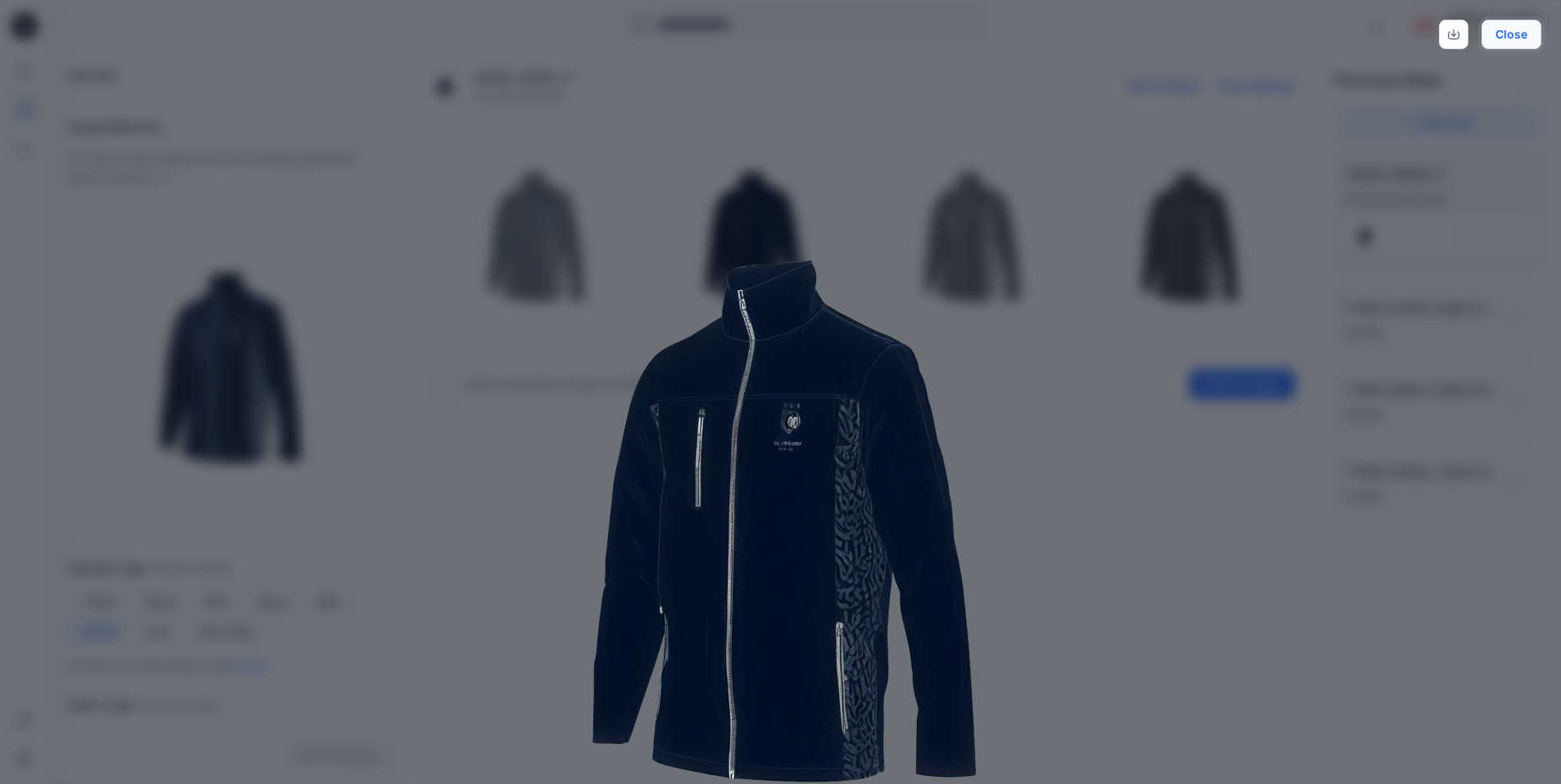
click at [1519, 44] on button "Close" at bounding box center [1510, 34] width 59 height 29
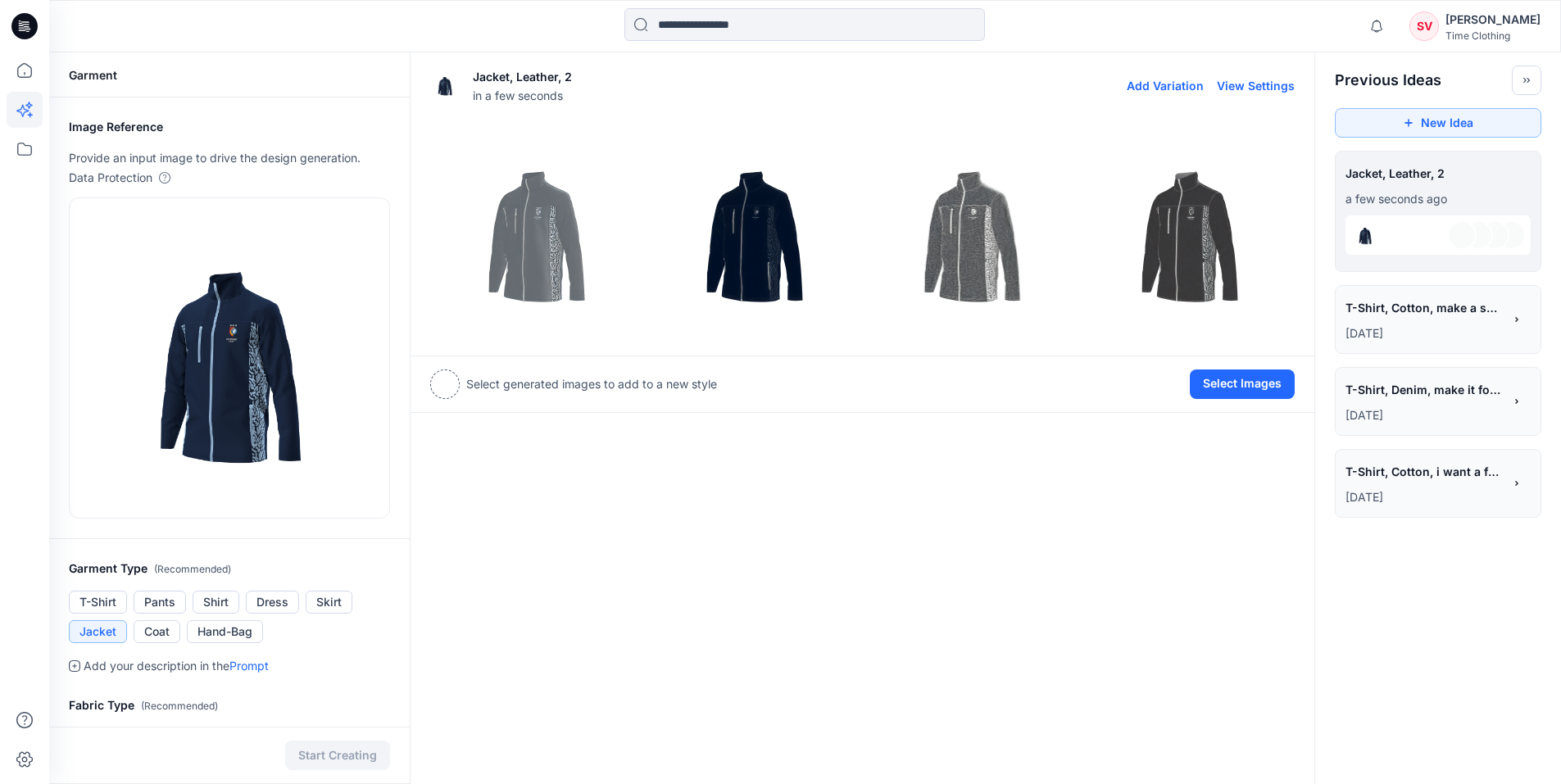
click at [960, 226] on img at bounding box center [972, 230] width 209 height 209
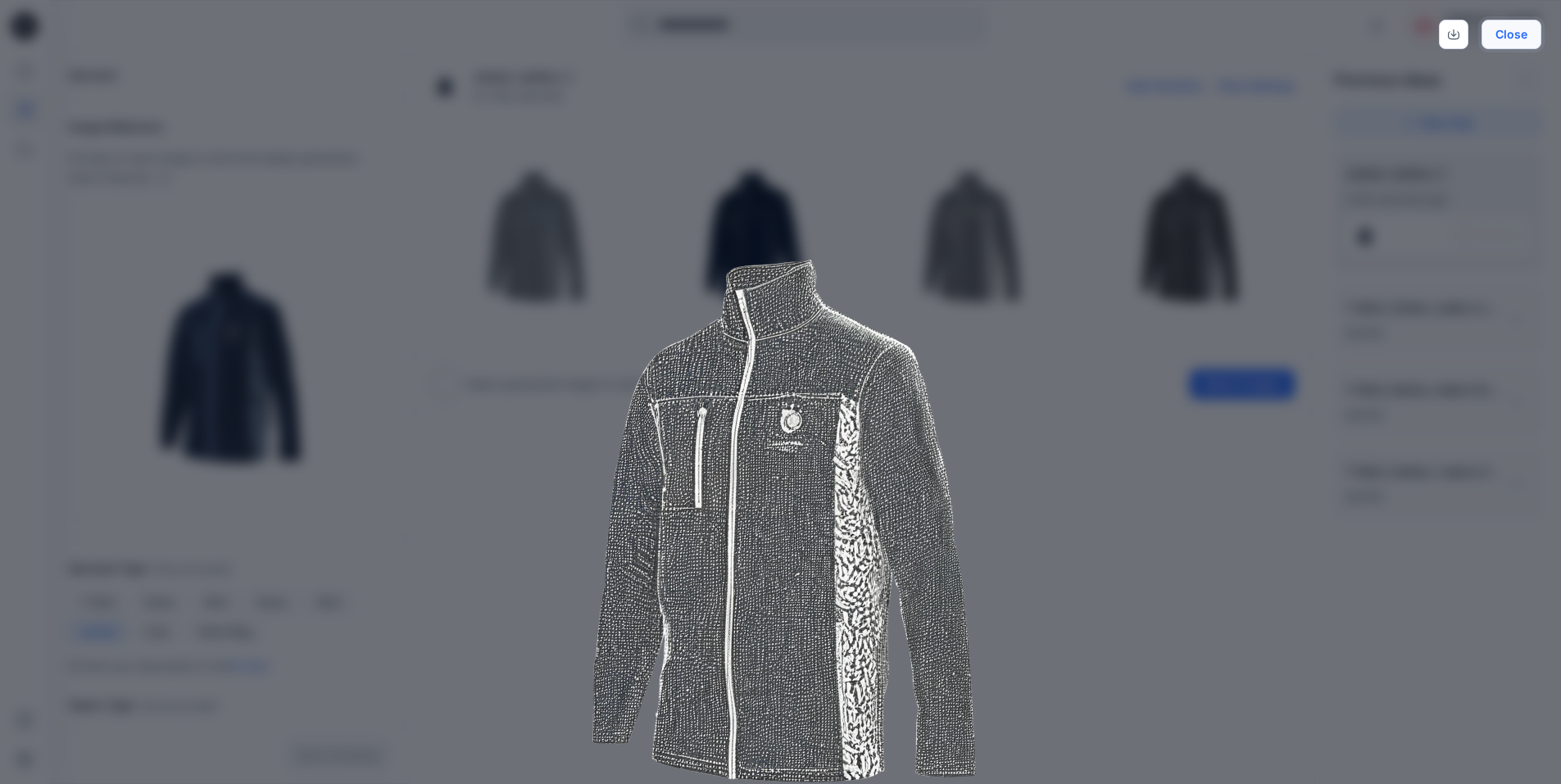
click at [1506, 35] on button "Close" at bounding box center [1510, 34] width 59 height 29
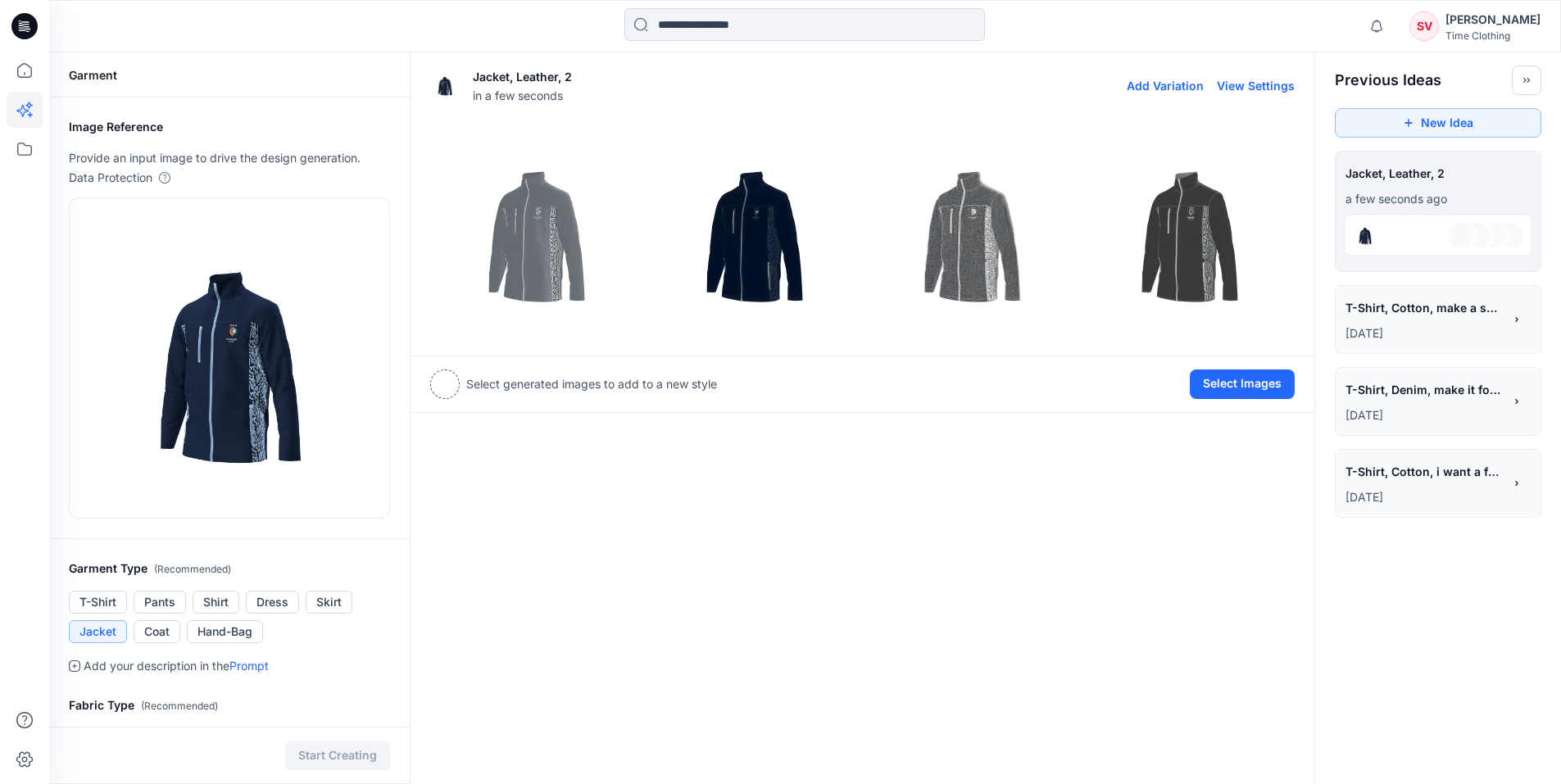
click at [1204, 220] on img at bounding box center [1188, 230] width 209 height 209
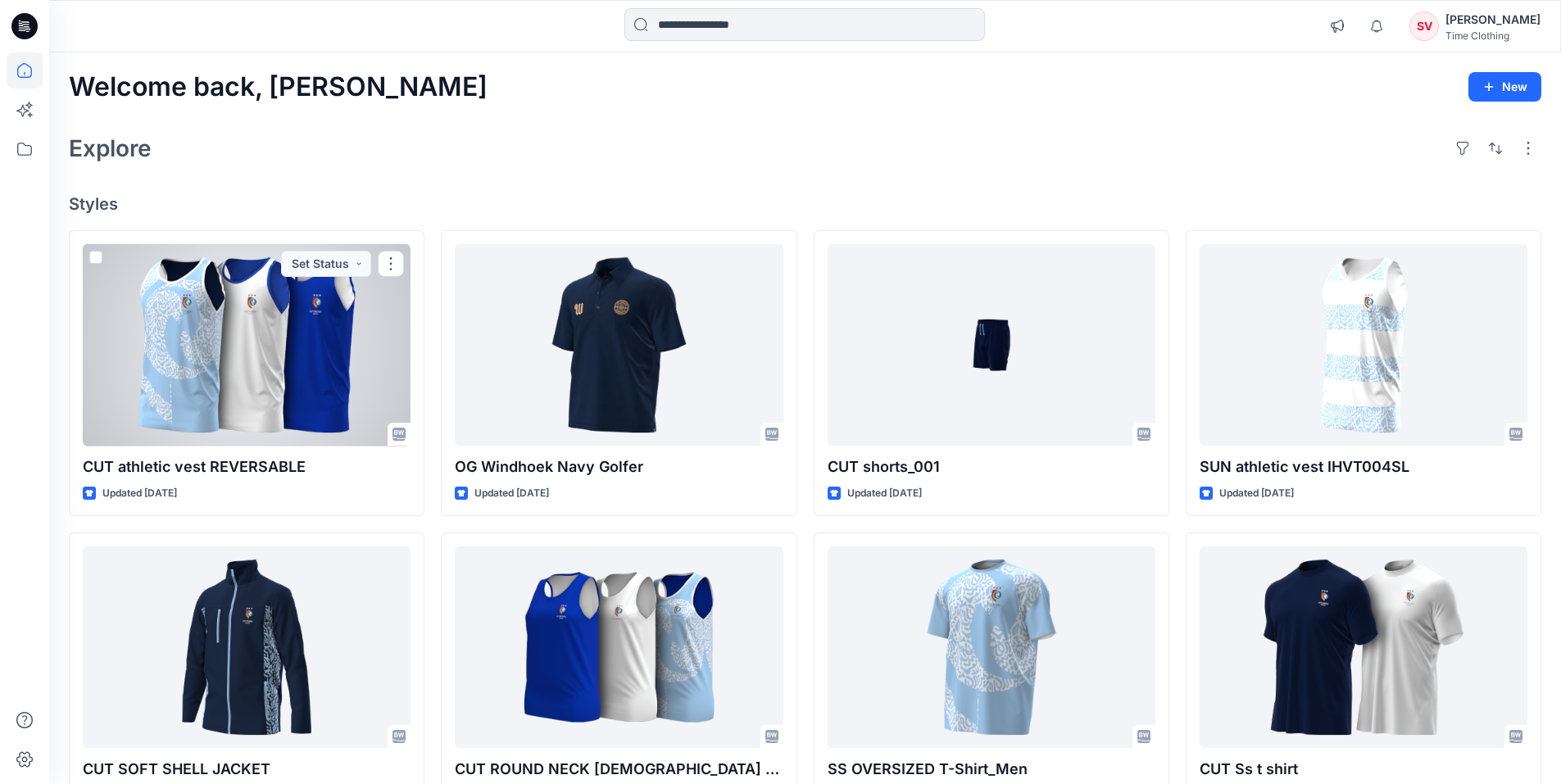
drag, startPoint x: 290, startPoint y: 315, endPoint x: 304, endPoint y: 329, distance: 19.8
click at [290, 315] on div at bounding box center [246, 345] width 327 height 202
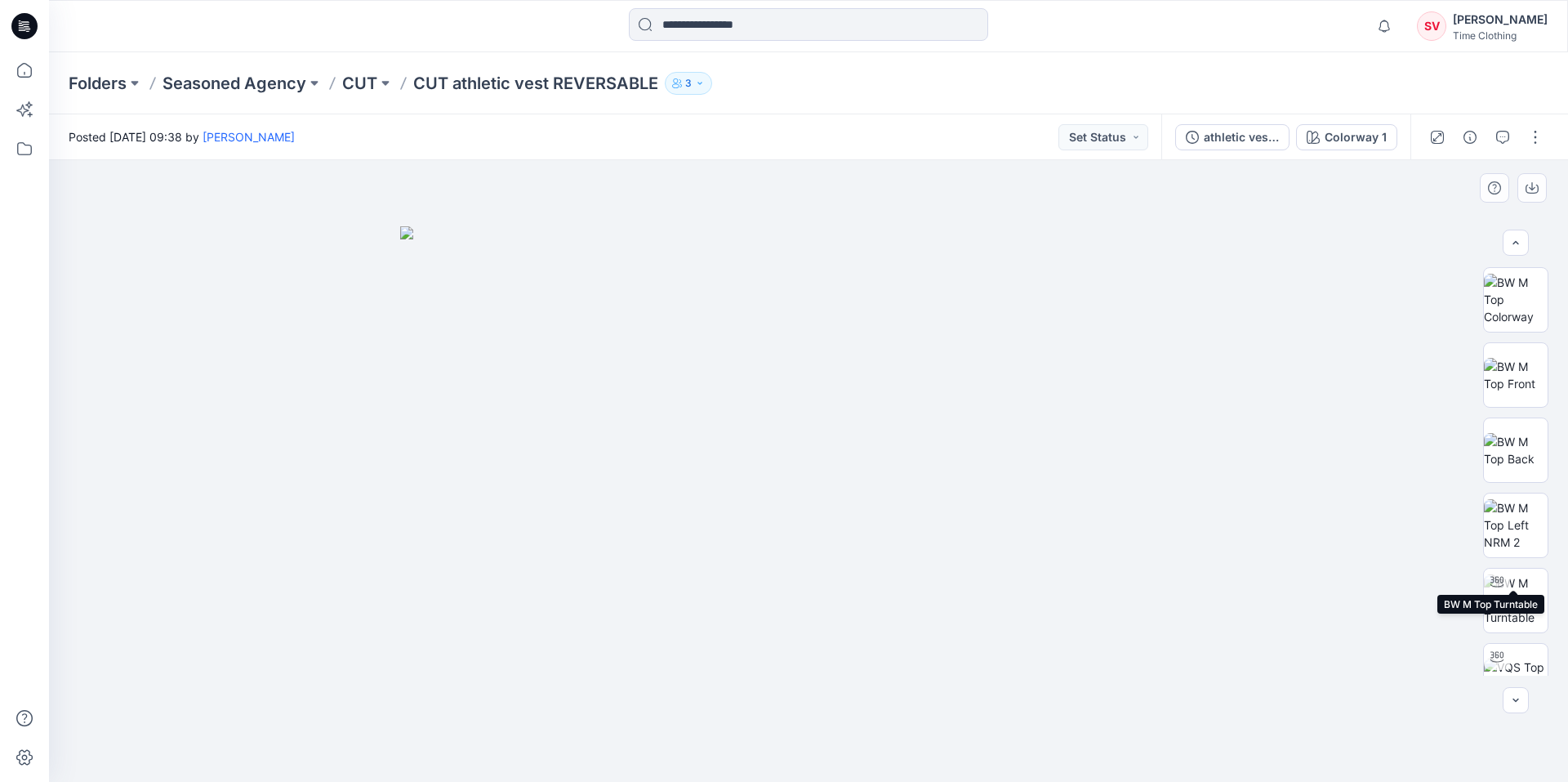
scroll to position [183, 0]
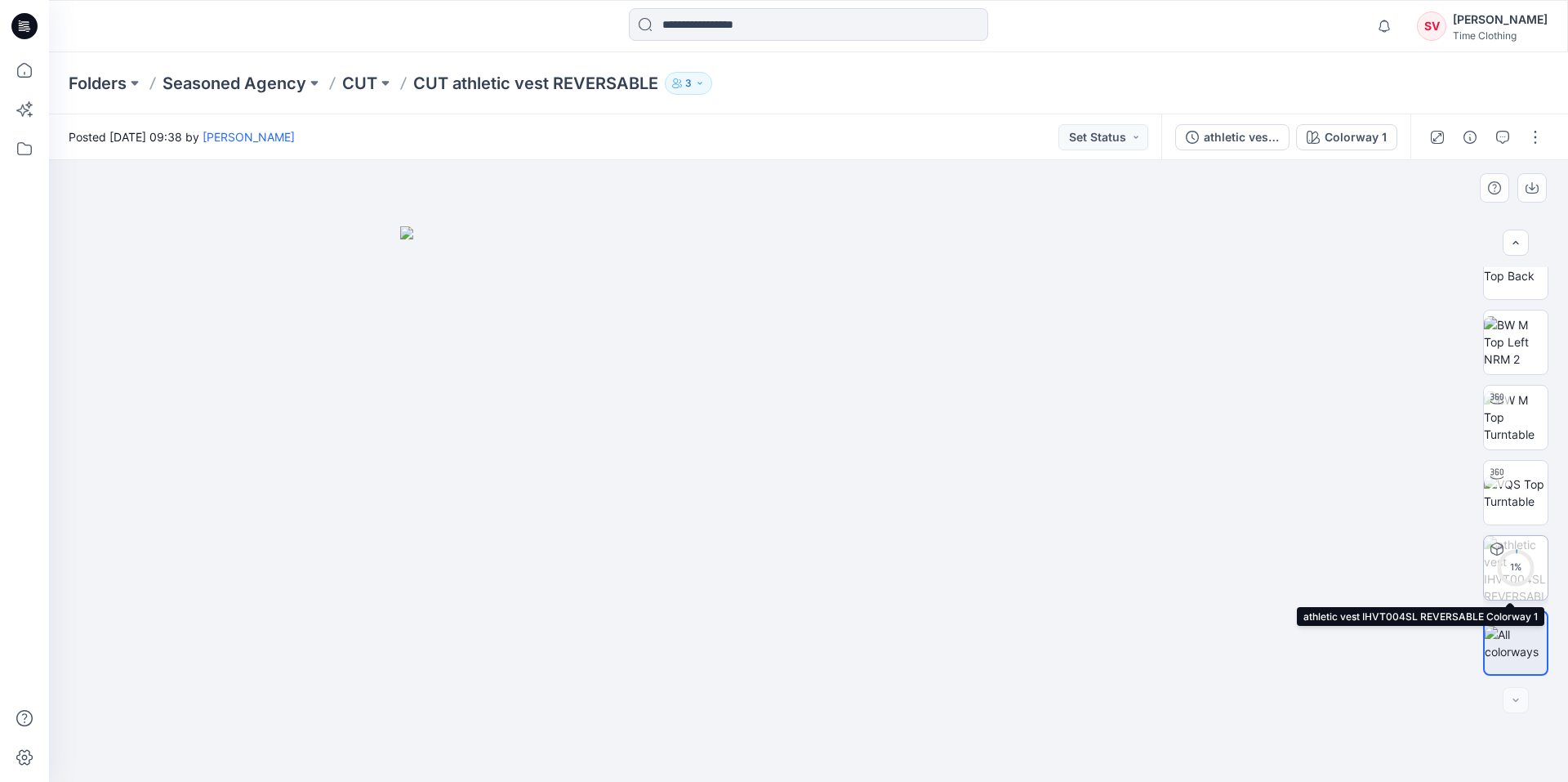
click at [1514, 579] on circle at bounding box center [1515, 566] width 33 height 33
